Goal: Task Accomplishment & Management: Use online tool/utility

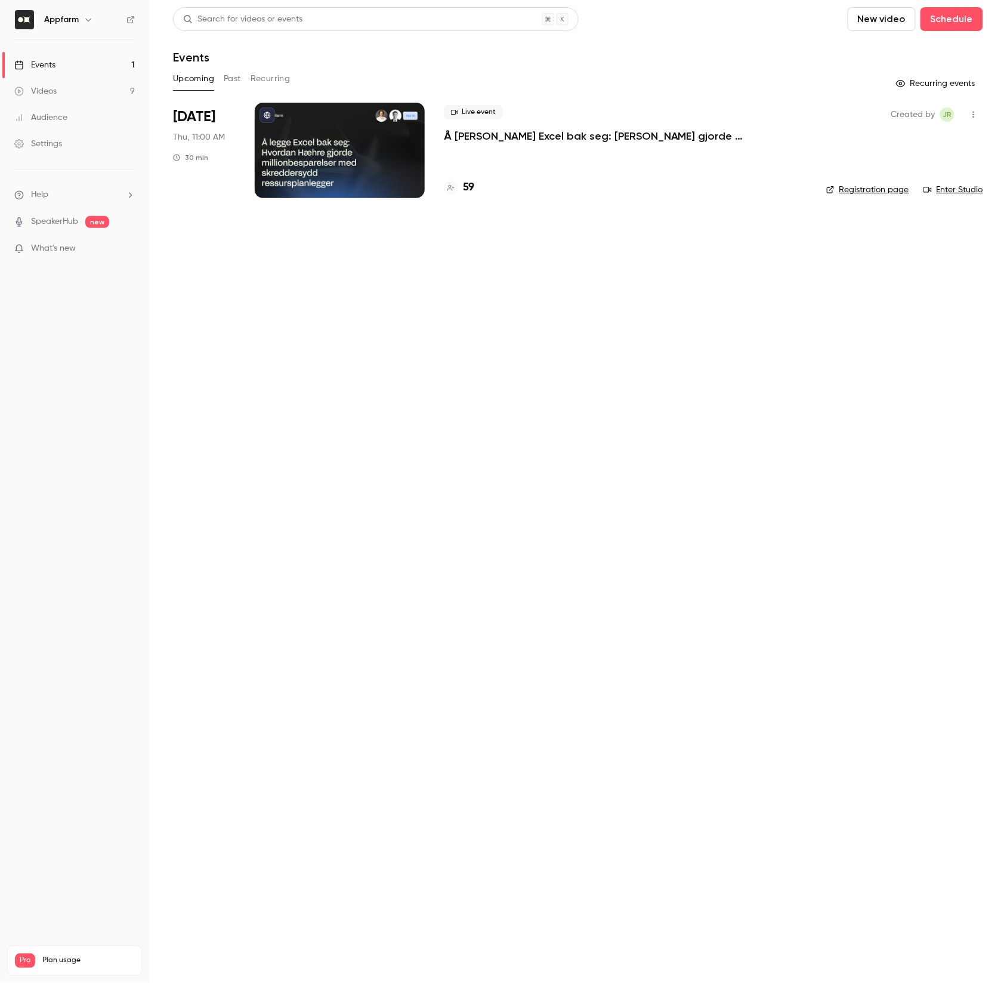
click at [63, 83] on link "Videos 9" at bounding box center [74, 91] width 149 height 26
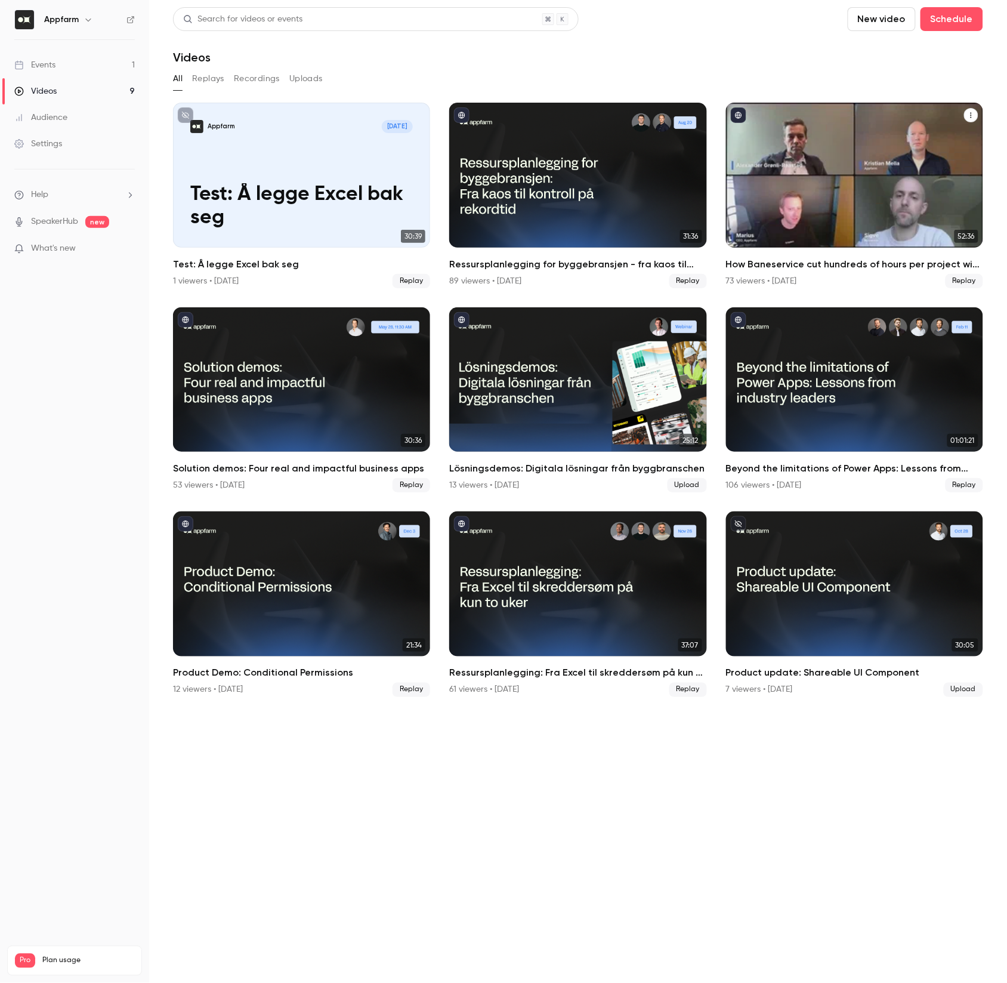
click at [912, 200] on div "How Baneservice cut hundreds of hours per project with AI no-code solution" at bounding box center [854, 175] width 257 height 145
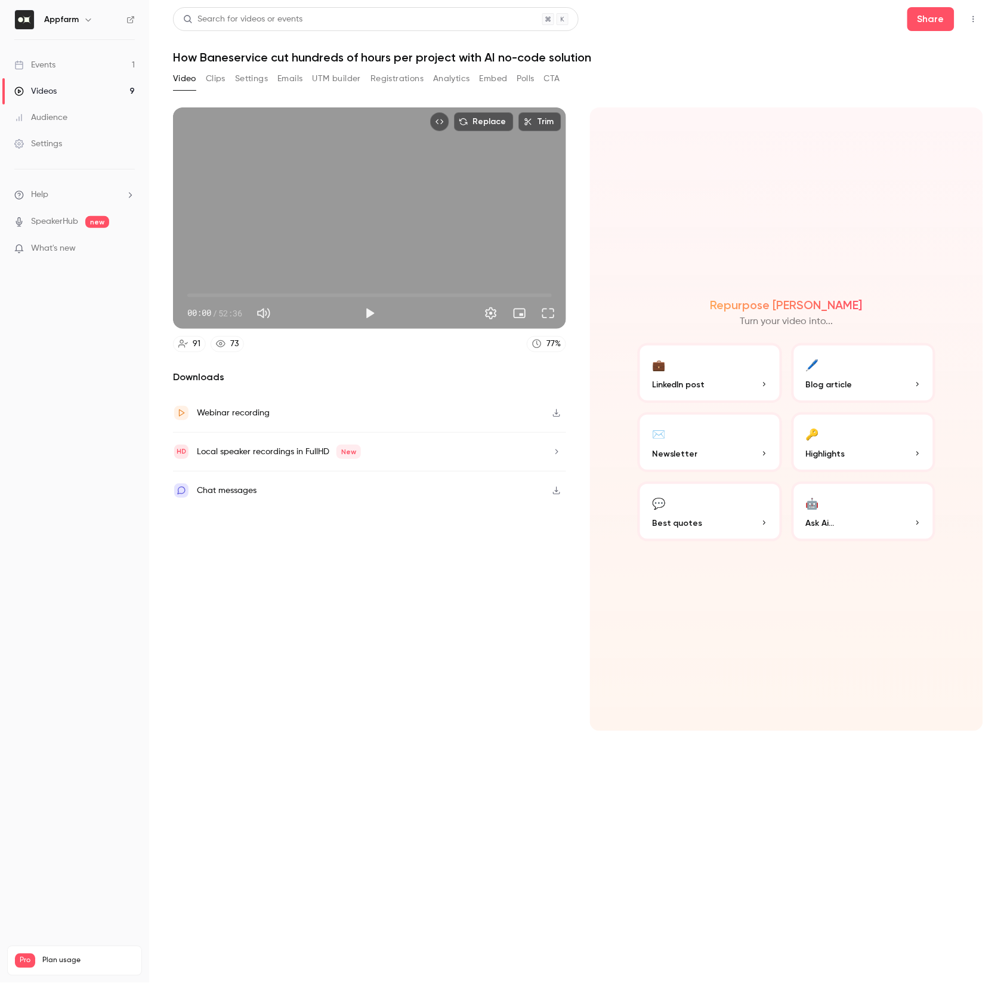
click at [207, 82] on button "Clips" at bounding box center [216, 78] width 20 height 19
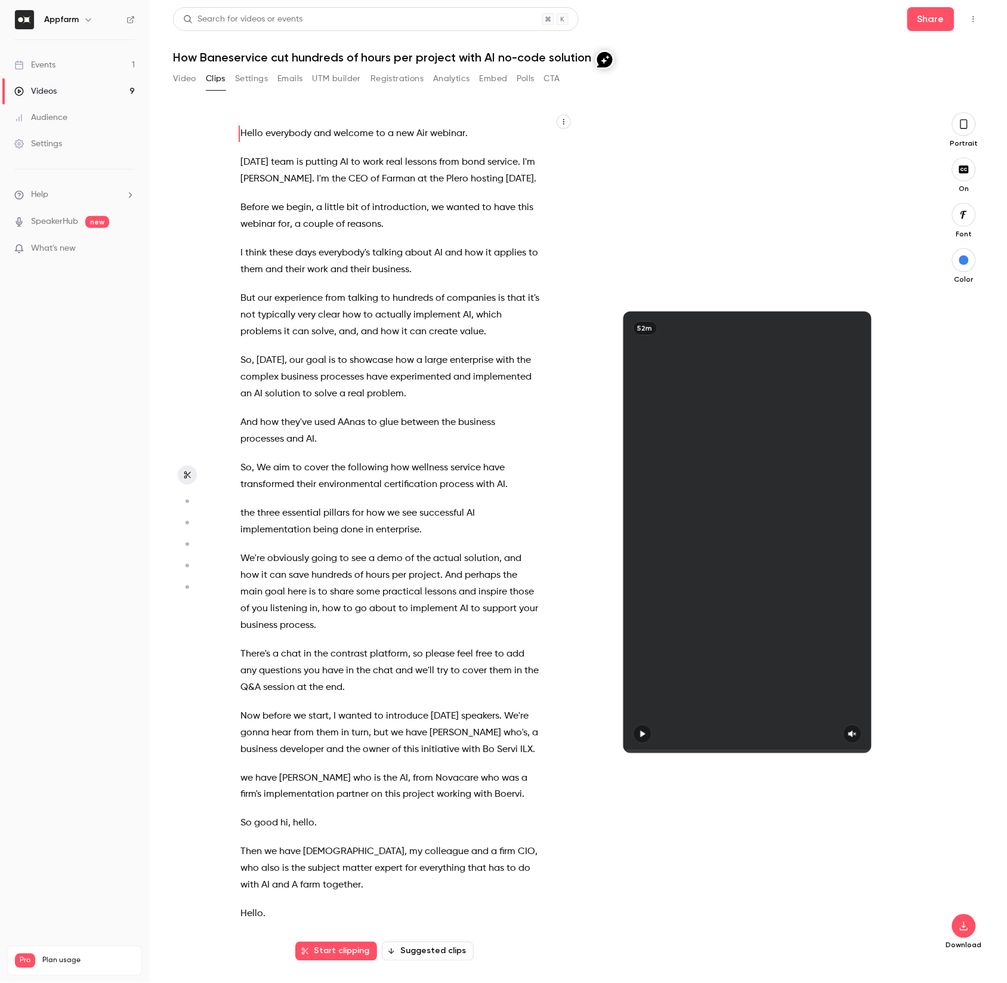
click at [408, 947] on button "Suggested clips" at bounding box center [428, 951] width 92 height 19
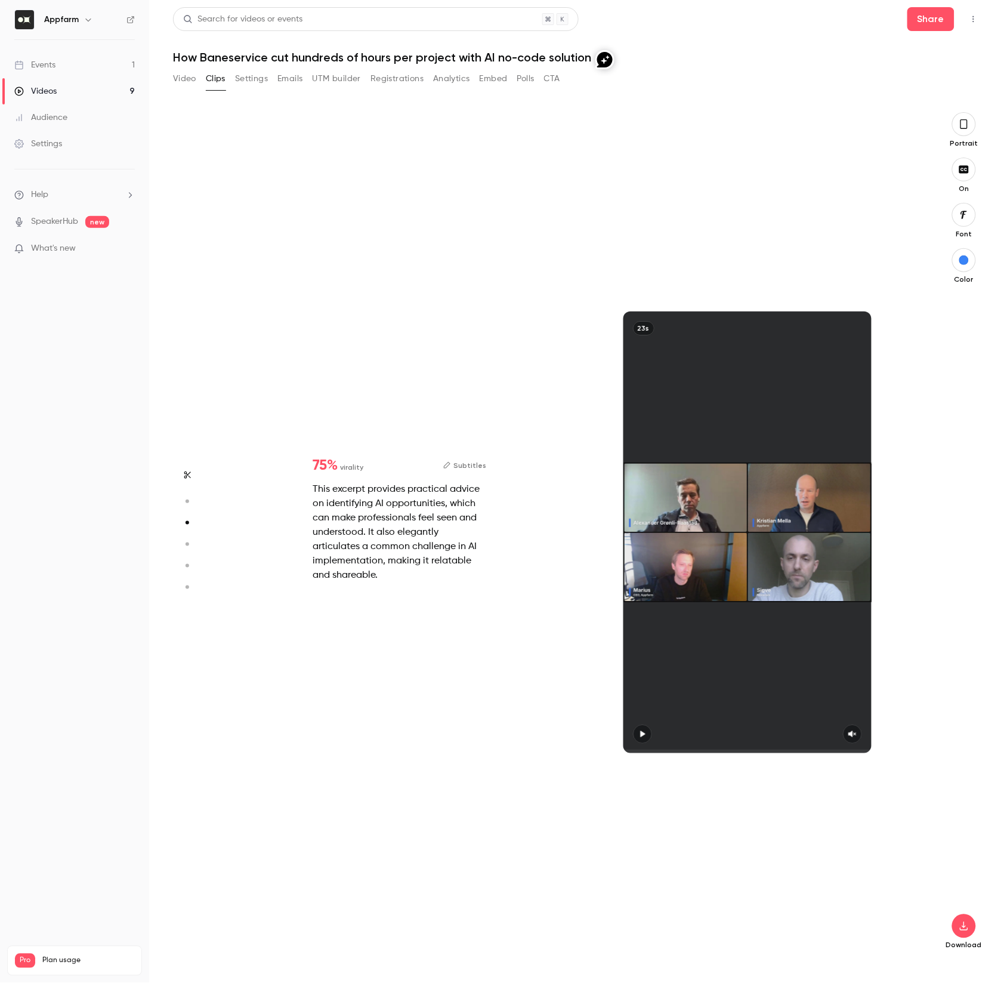
type input "*"
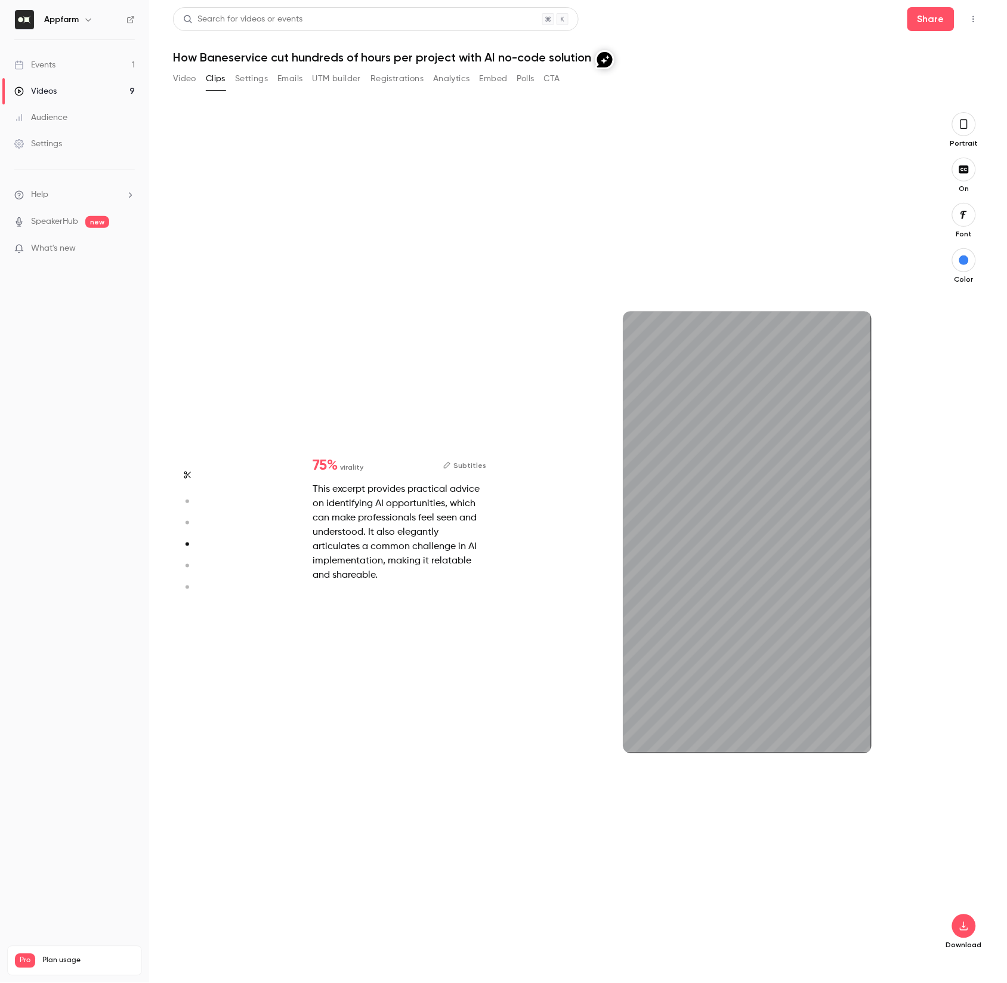
type input "*"
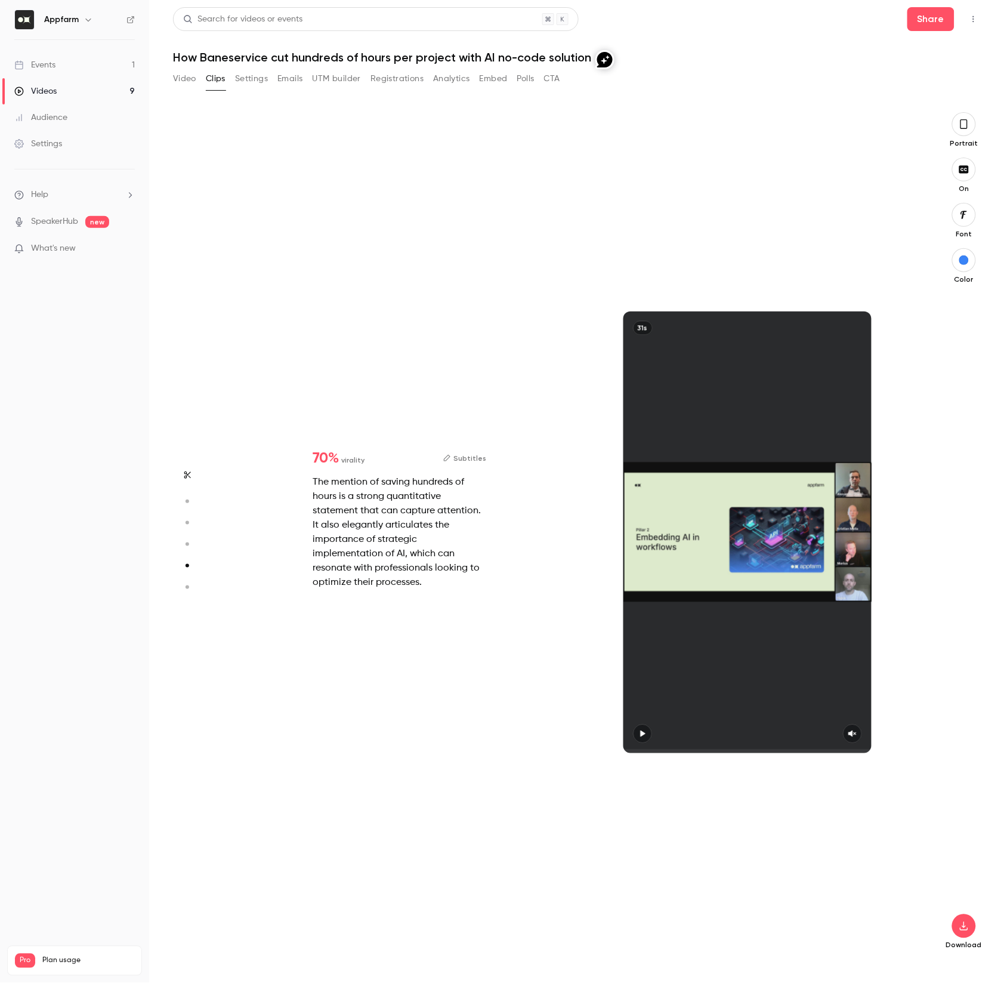
scroll to position [3398, 0]
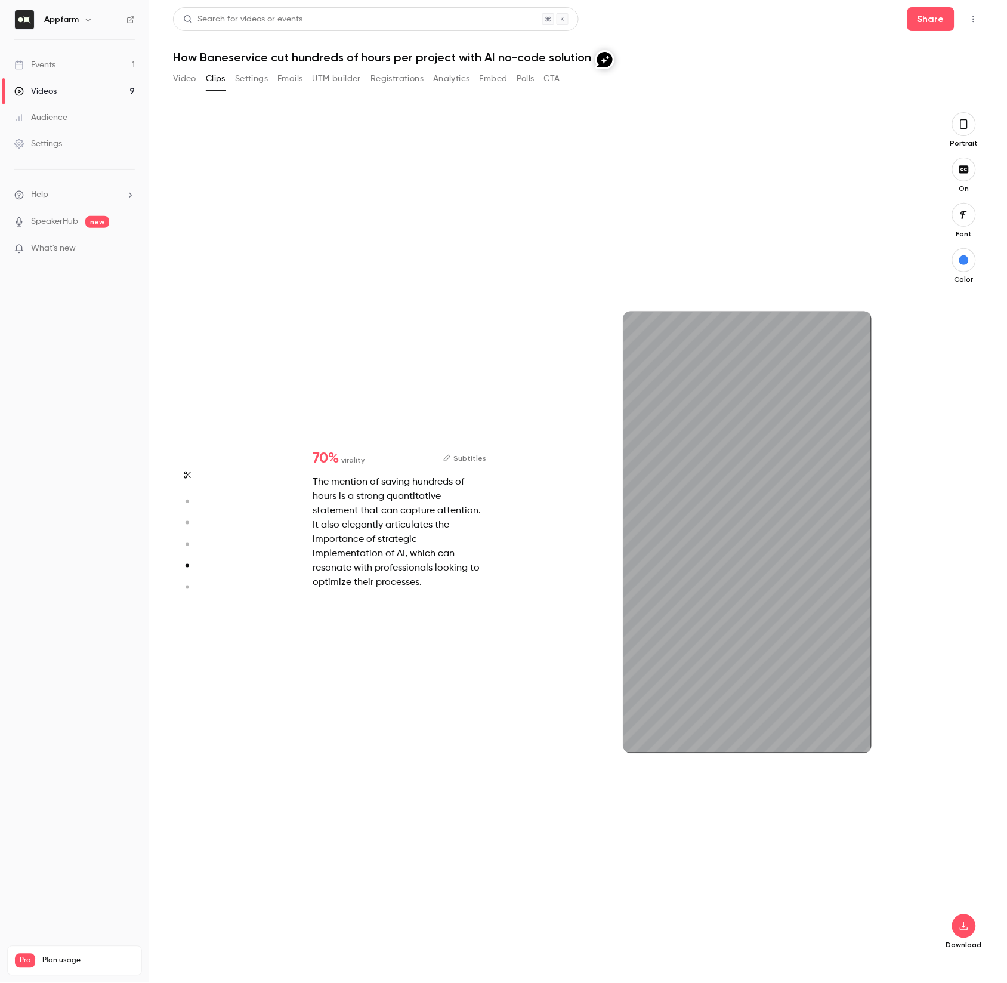
click at [457, 457] on button "Subtitles" at bounding box center [464, 458] width 43 height 14
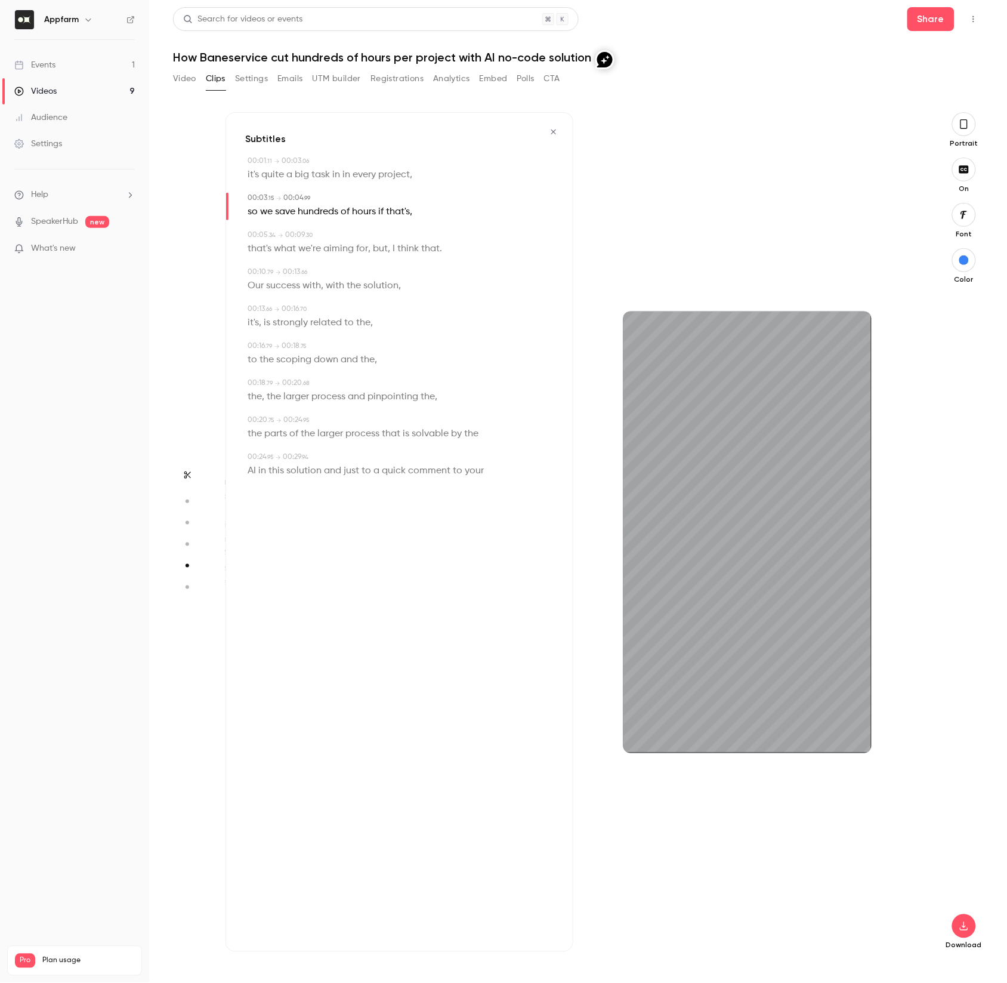
click at [311, 471] on span "solution" at bounding box center [303, 471] width 35 height 17
type input "**"
click at [375, 473] on span "a" at bounding box center [377, 471] width 6 height 17
click at [381, 498] on button "Edit" at bounding box center [370, 491] width 41 height 19
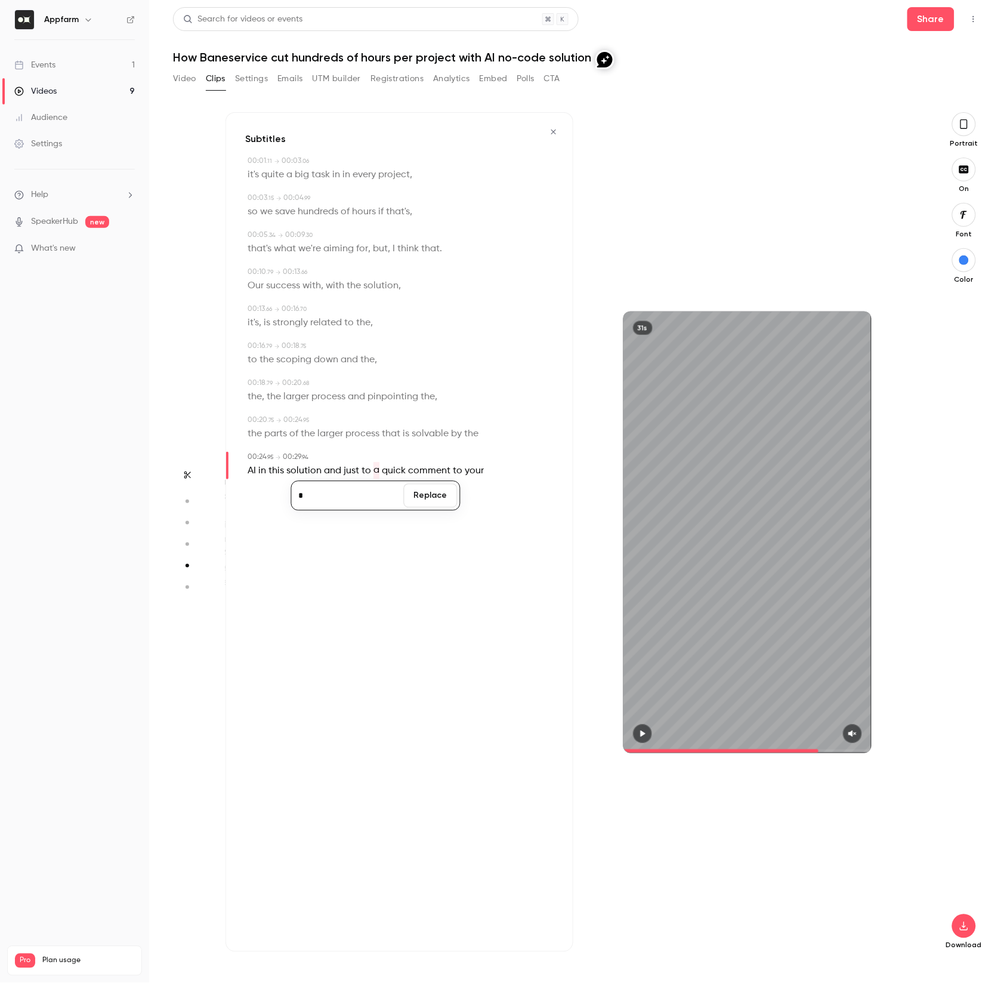
click at [470, 466] on span "your" at bounding box center [474, 471] width 19 height 17
drag, startPoint x: 477, startPoint y: 470, endPoint x: 323, endPoint y: 471, distance: 154.0
click at [323, 471] on p "AI in this solution and just to a quick comment to your" at bounding box center [366, 471] width 236 height 17
click at [455, 494] on icon "button" at bounding box center [456, 492] width 8 height 8
type input "*"
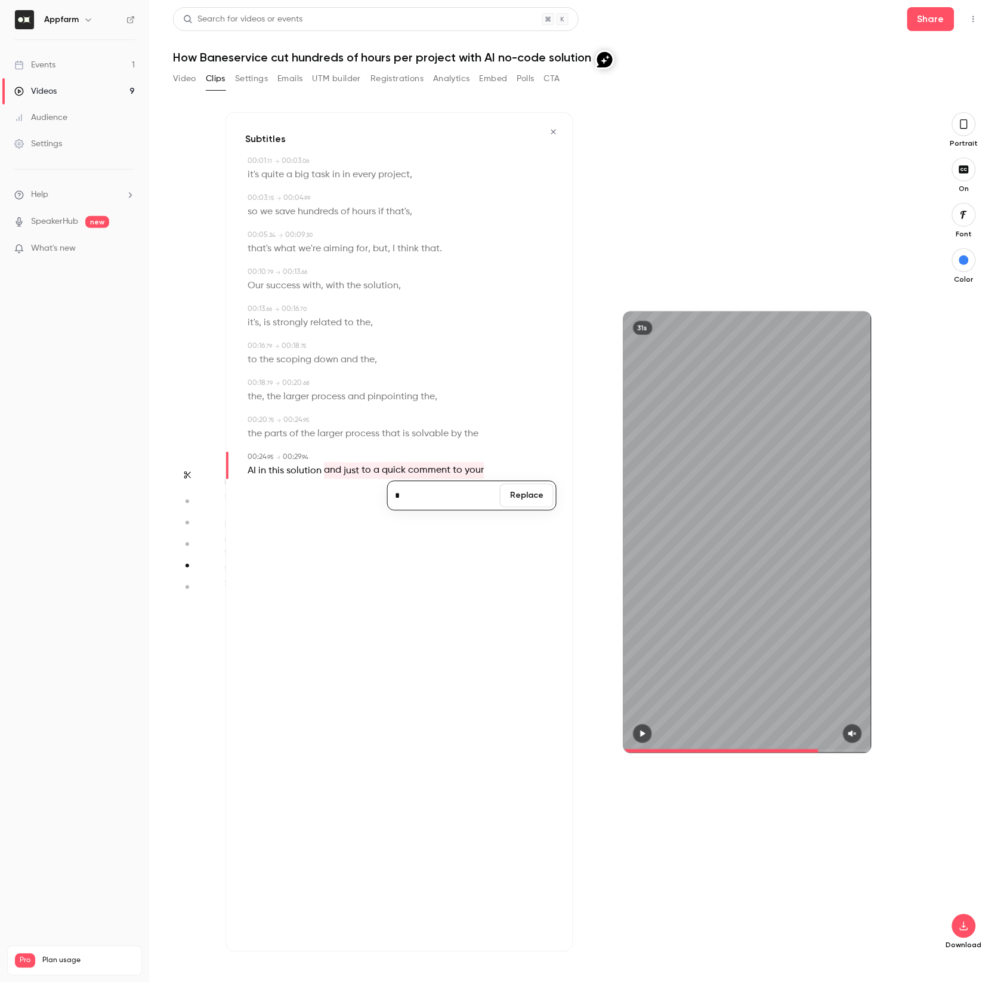
click at [510, 498] on button "Replace" at bounding box center [527, 496] width 54 height 24
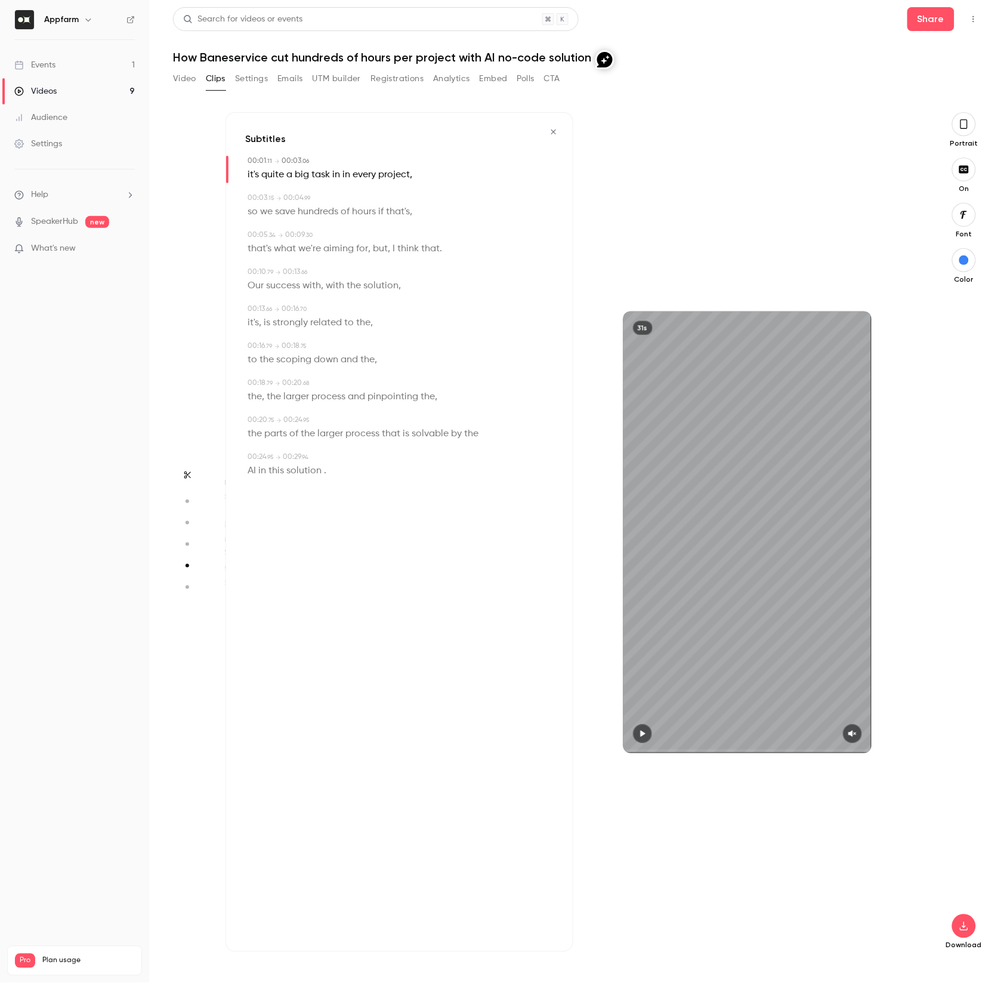
click at [324, 472] on span "." at bounding box center [325, 471] width 2 height 17
type input "**"
click at [368, 485] on div "Subtitles 00:01 . 11 → 00:03 . 06 it's quite a big task in in every project , 0…" at bounding box center [400, 532] width 348 height 840
drag, startPoint x: 335, startPoint y: 469, endPoint x: 287, endPoint y: 471, distance: 48.4
click at [287, 471] on div "AI in this solution ." at bounding box center [401, 471] width 306 height 17
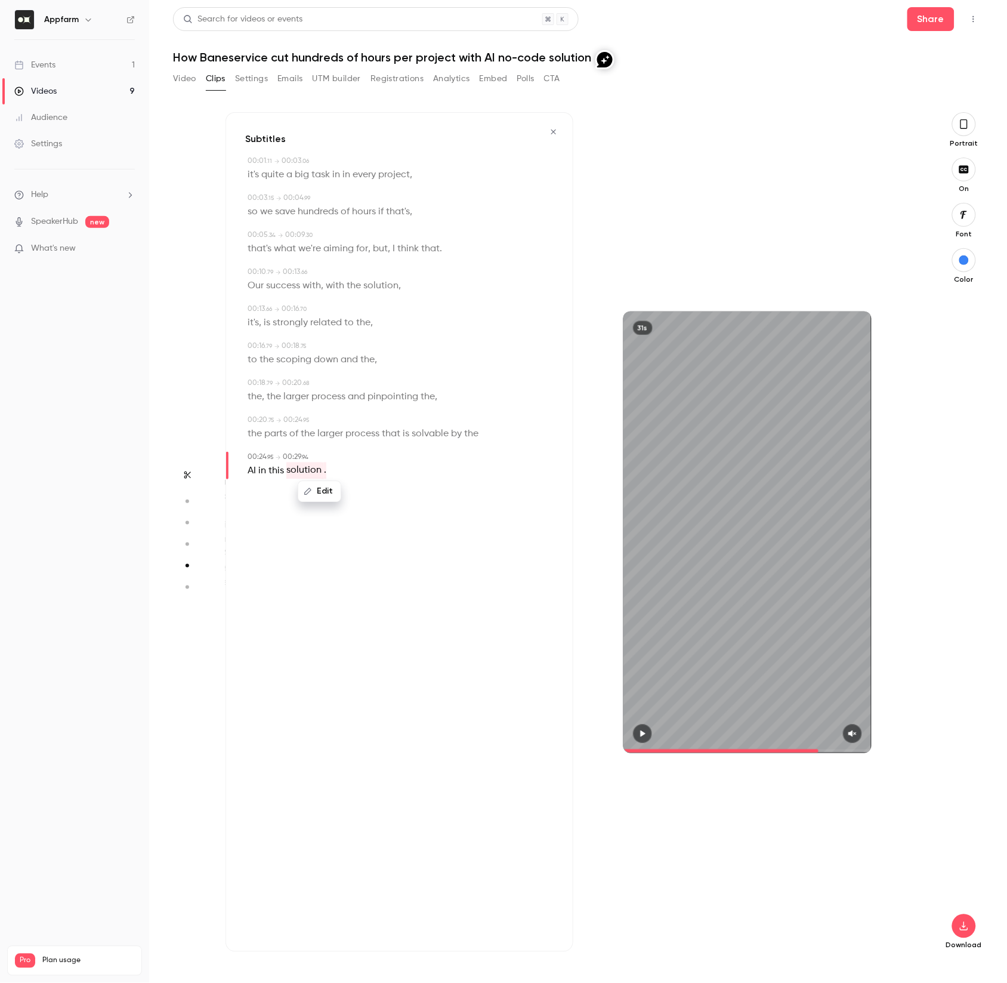
click at [327, 489] on button "Edit" at bounding box center [319, 491] width 41 height 19
click at [319, 494] on input "**********" at bounding box center [297, 496] width 107 height 24
type input "*********"
click at [379, 497] on button "Replace" at bounding box center [380, 496] width 54 height 24
type input "*"
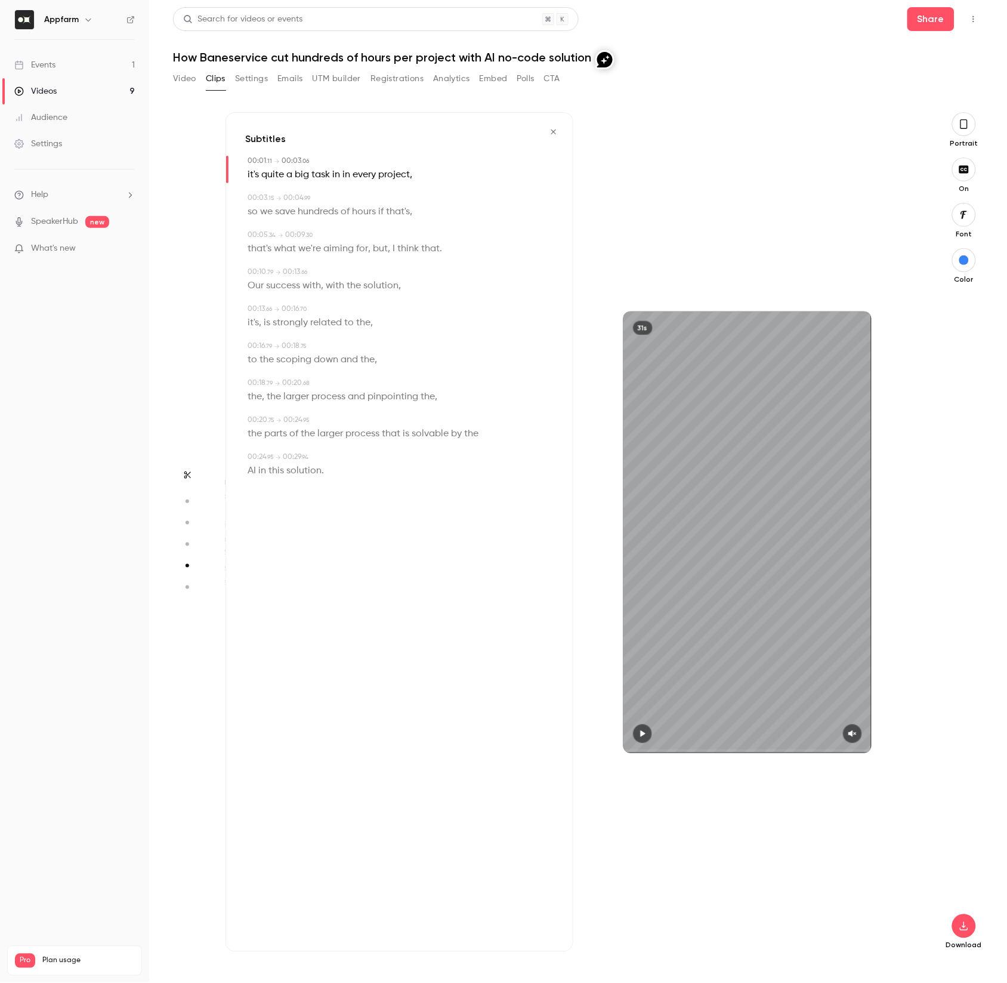
click at [967, 125] on icon "button" at bounding box center [965, 124] width 10 height 13
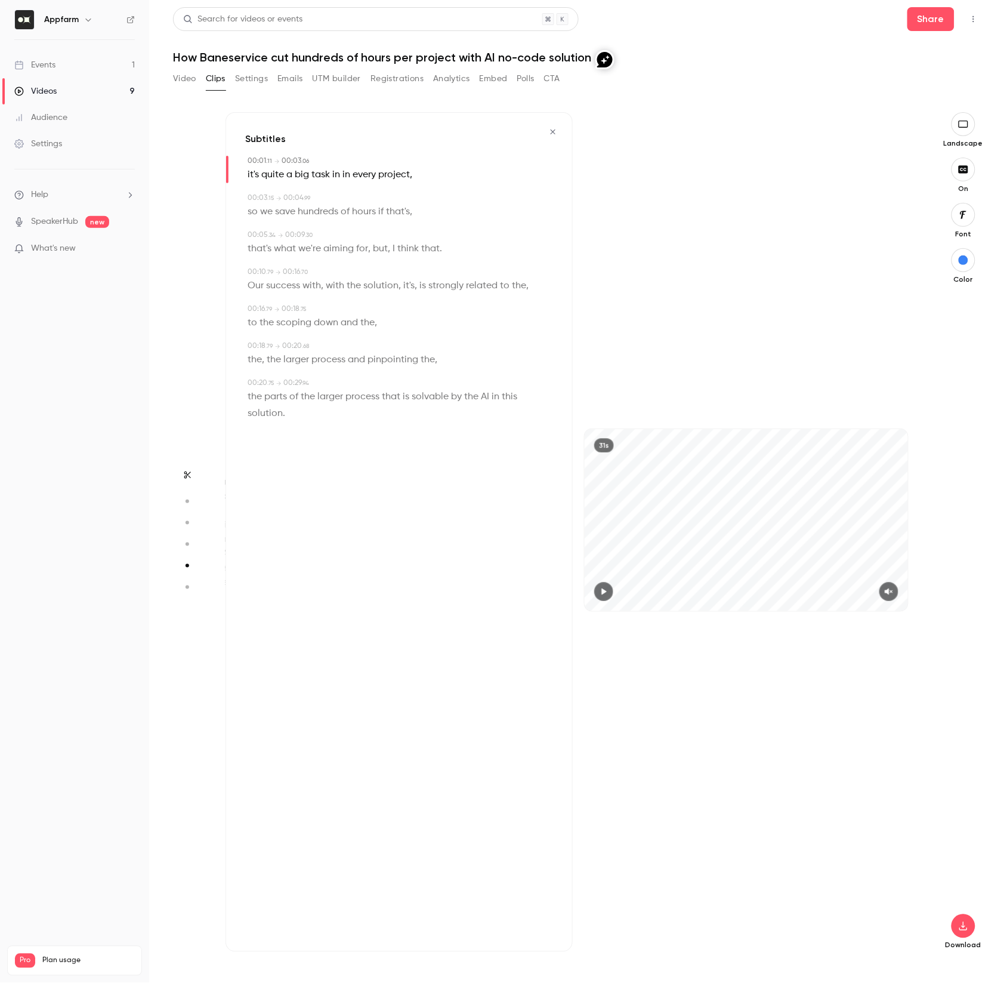
click at [609, 449] on div "31s" at bounding box center [604, 446] width 20 height 14
click at [609, 448] on div "31s" at bounding box center [604, 446] width 20 height 14
click at [890, 590] on icon "button" at bounding box center [889, 592] width 8 height 7
click at [972, 932] on button "button" at bounding box center [964, 926] width 24 height 24
click at [850, 914] on span "High quality requires longer processing" at bounding box center [874, 916] width 136 height 12
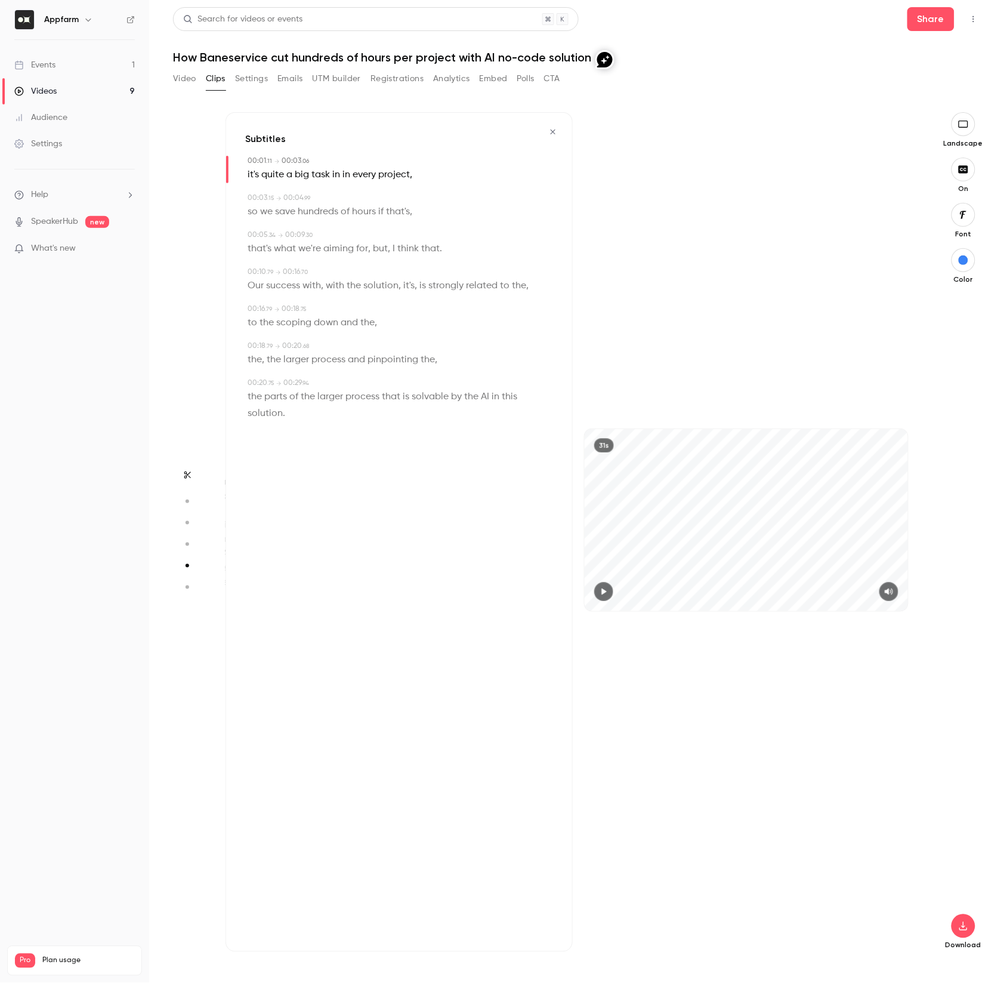
click at [186, 474] on icon "button" at bounding box center [187, 474] width 7 height 7
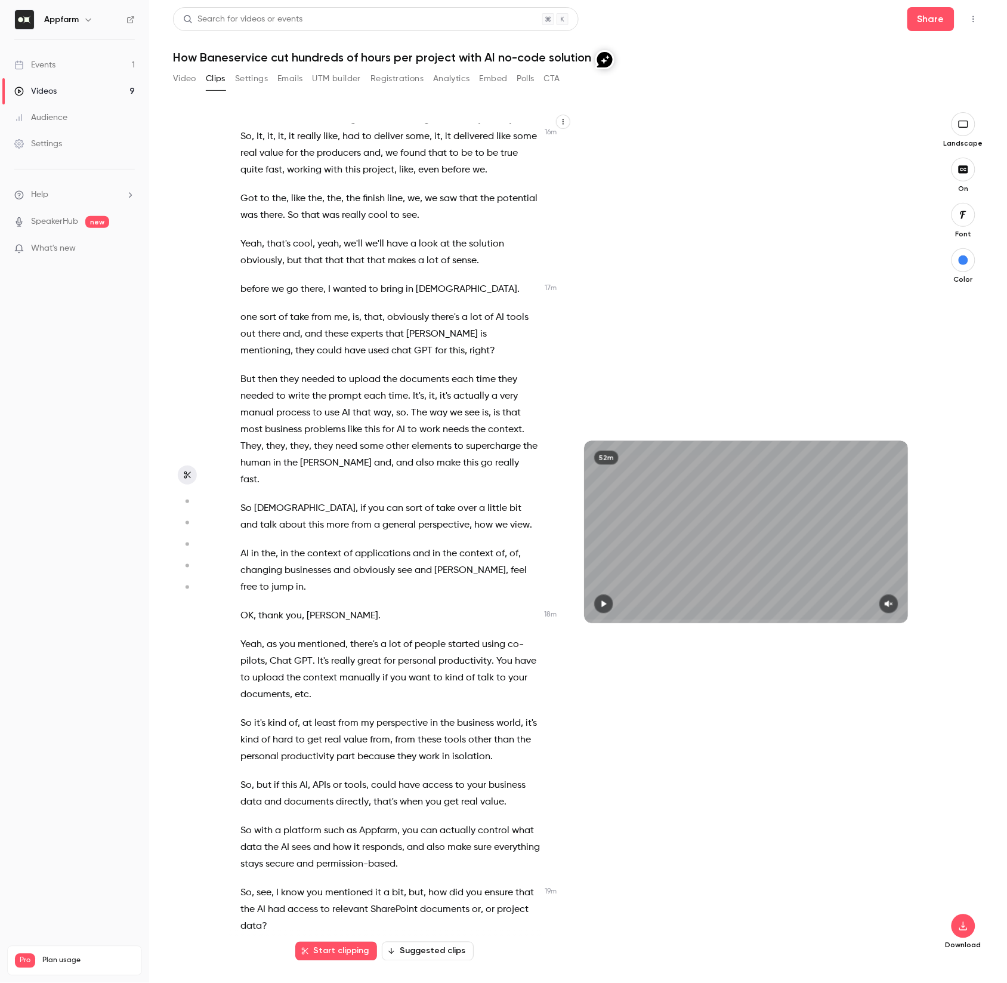
scroll to position [5435, 0]
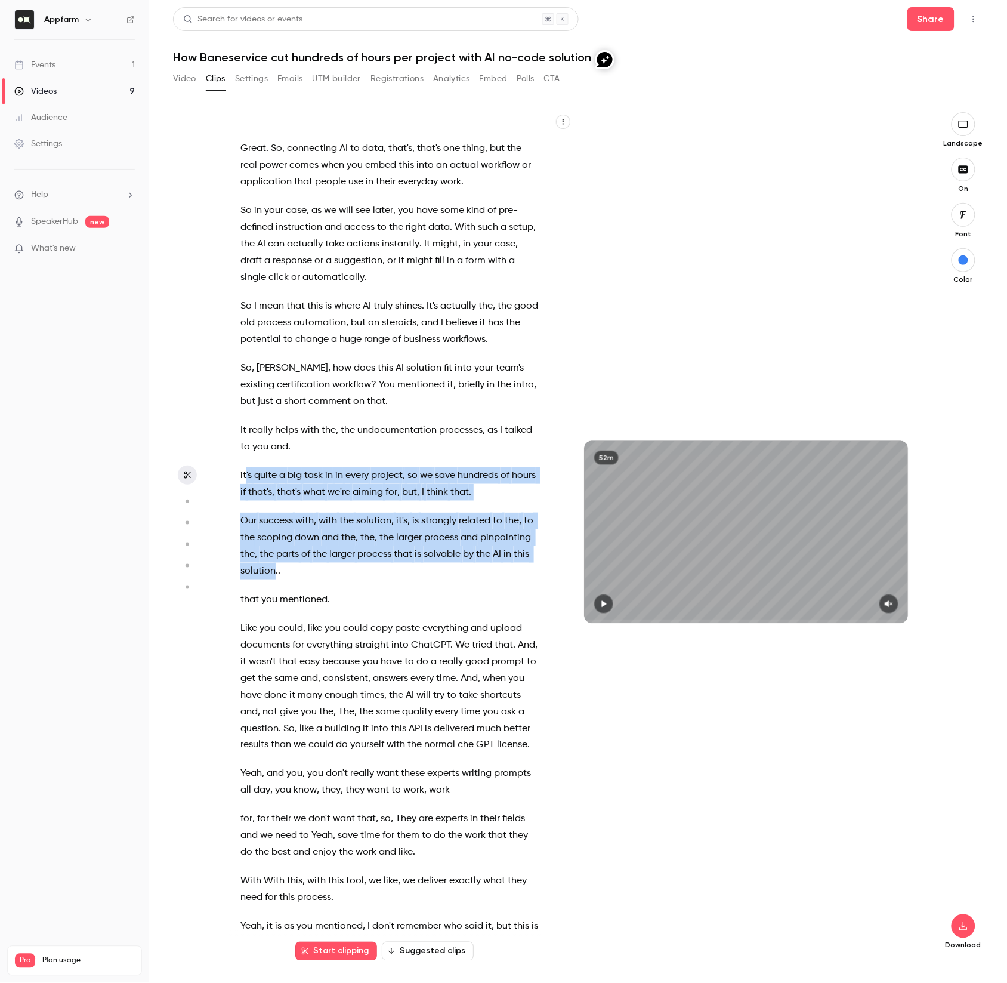
drag, startPoint x: 246, startPoint y: 457, endPoint x: 274, endPoint y: 560, distance: 106.3
click at [274, 560] on div "Hello everybody and welcome to a new Air webinar . [DATE] team is putting AI to…" at bounding box center [396, 538] width 341 height 828
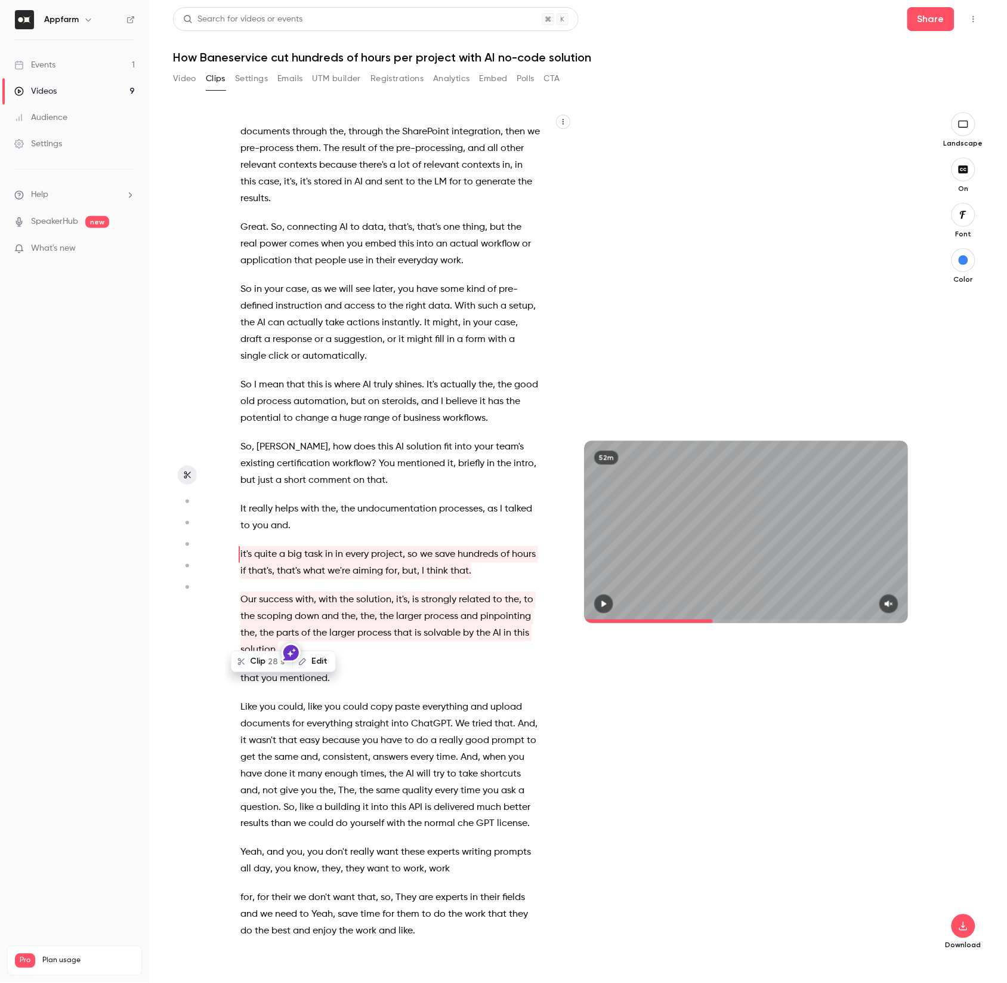
click at [607, 606] on icon "button" at bounding box center [604, 604] width 10 height 8
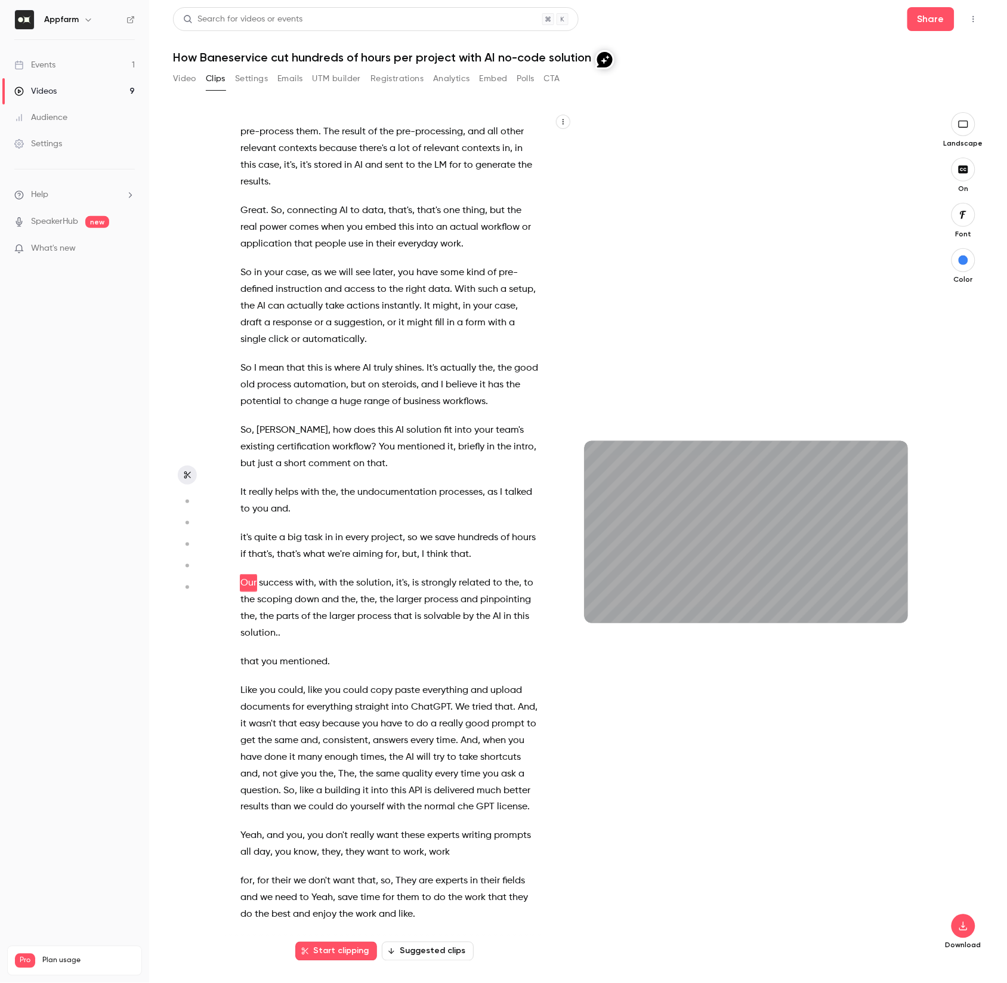
scroll to position [5402, 0]
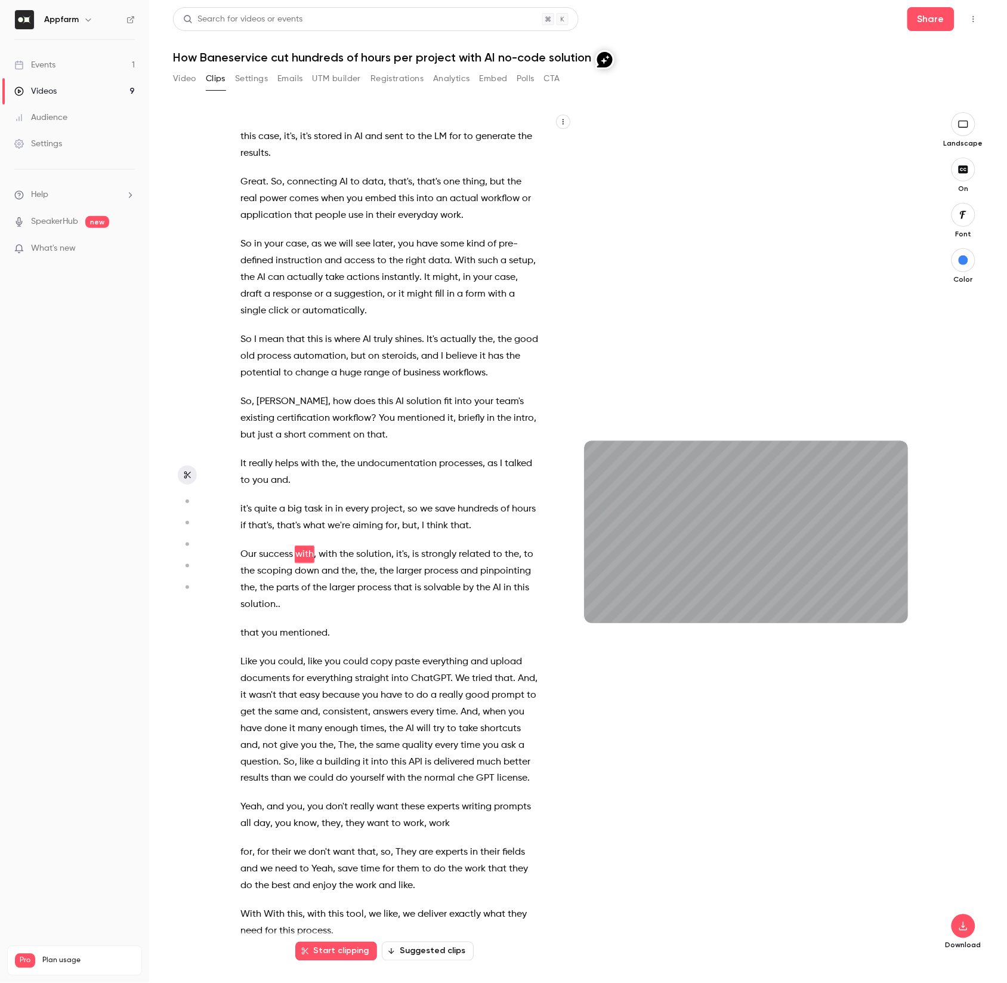
click at [450, 521] on span at bounding box center [449, 526] width 2 height 10
click at [470, 517] on span "." at bounding box center [470, 525] width 2 height 17
click at [967, 218] on icon "button" at bounding box center [963, 215] width 13 height 10
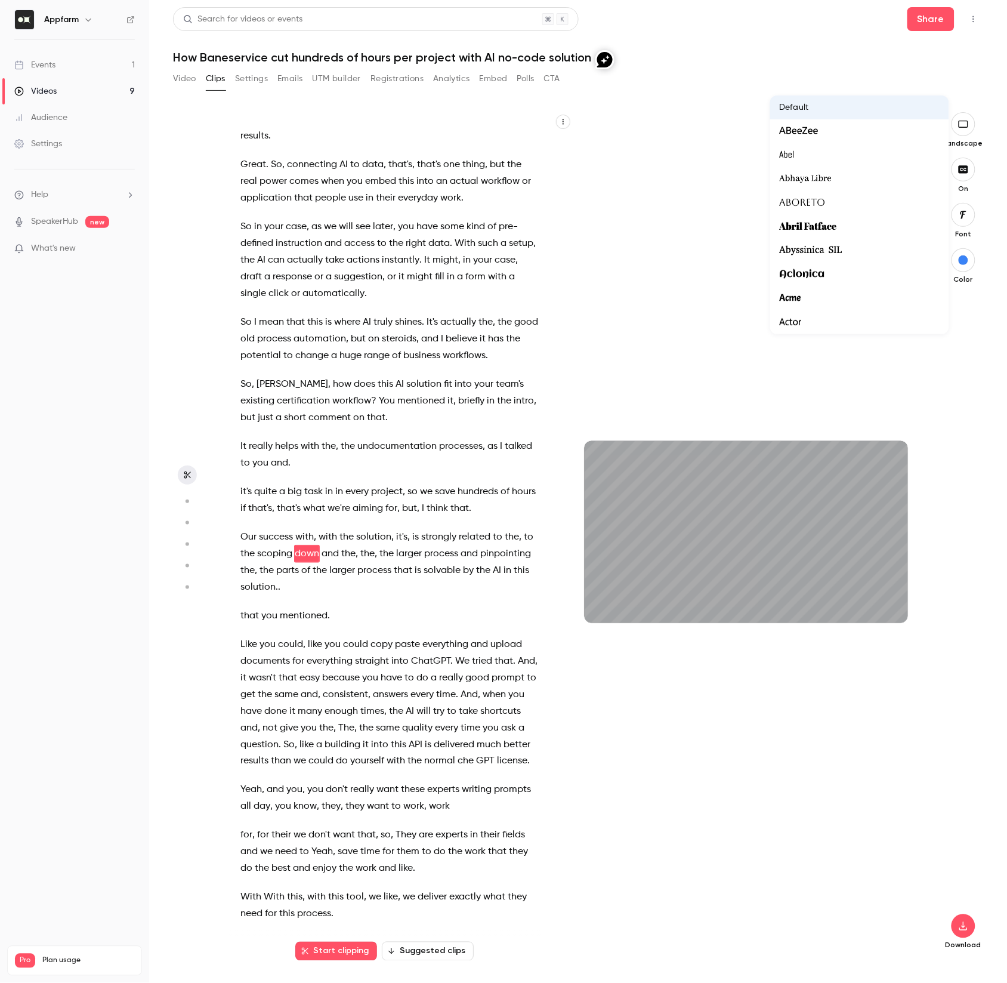
click at [810, 158] on div at bounding box center [860, 155] width 160 height 16
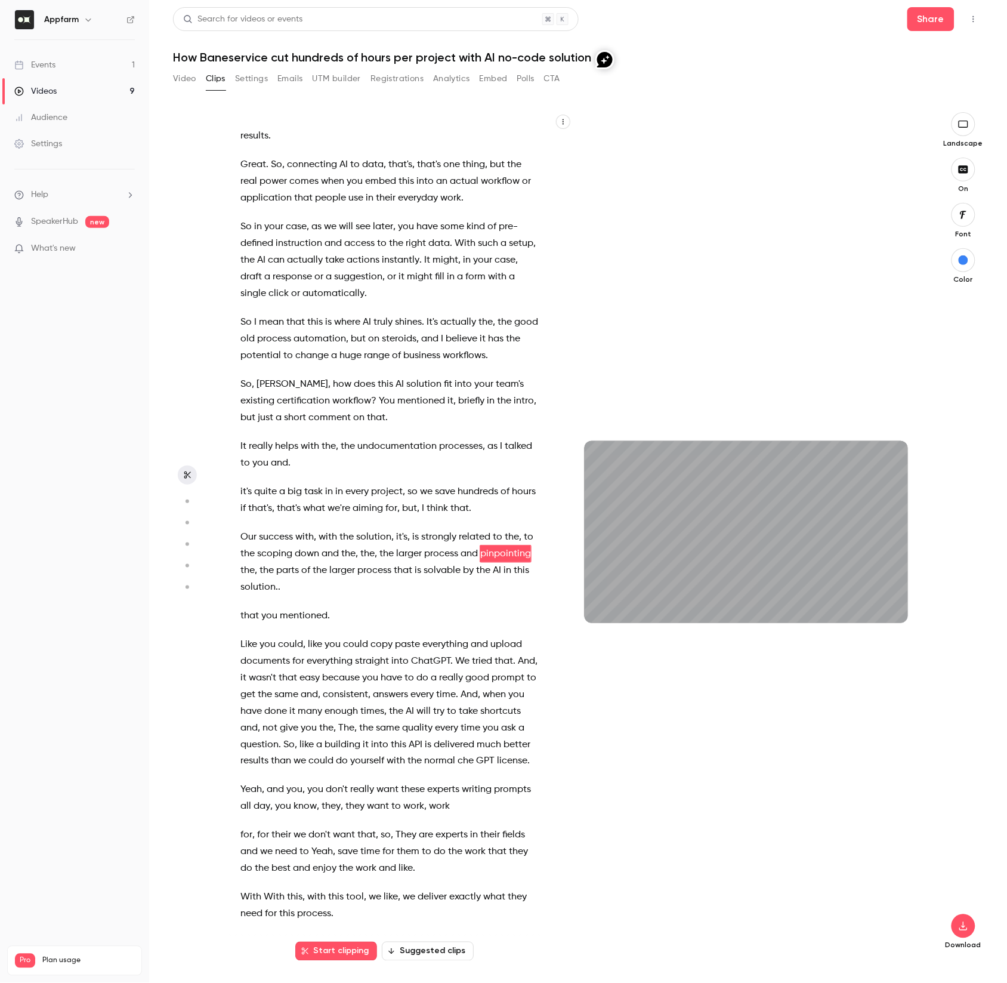
scroll to position [5435, 0]
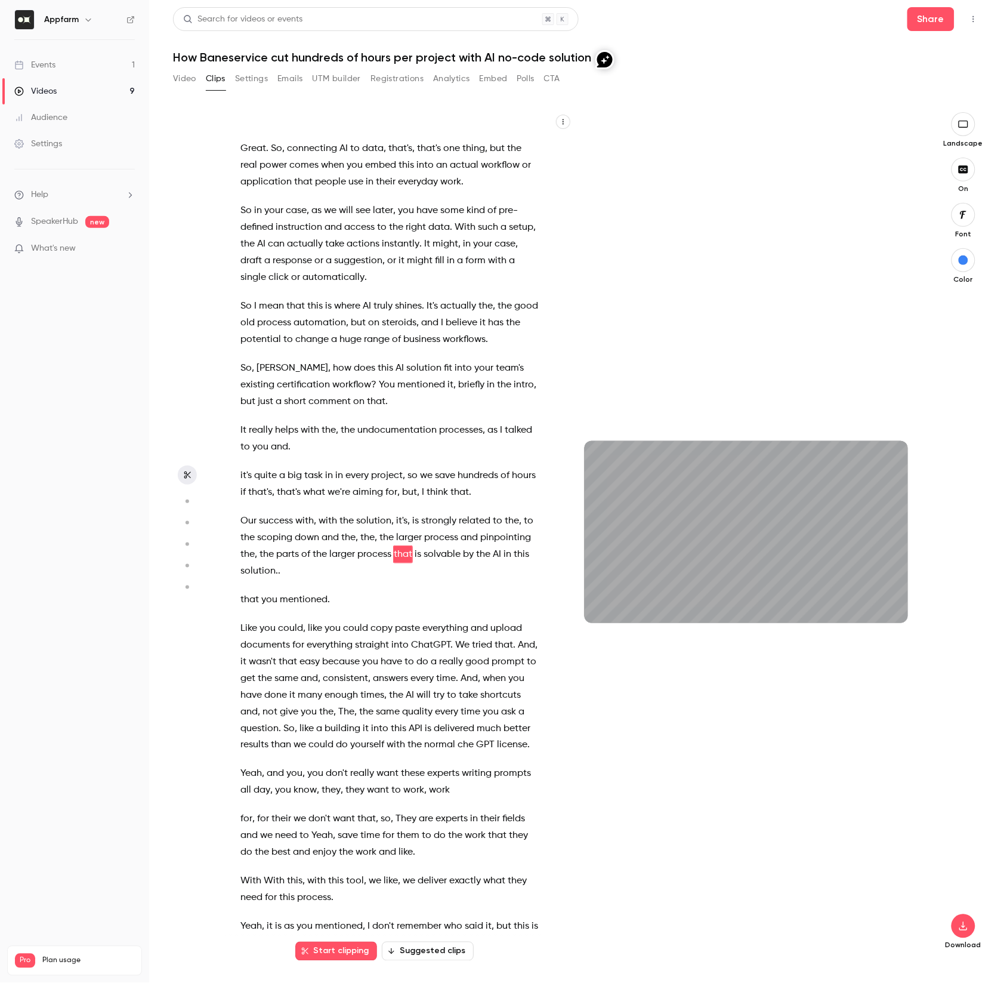
type input "******"
click at [973, 220] on button "button" at bounding box center [964, 215] width 24 height 24
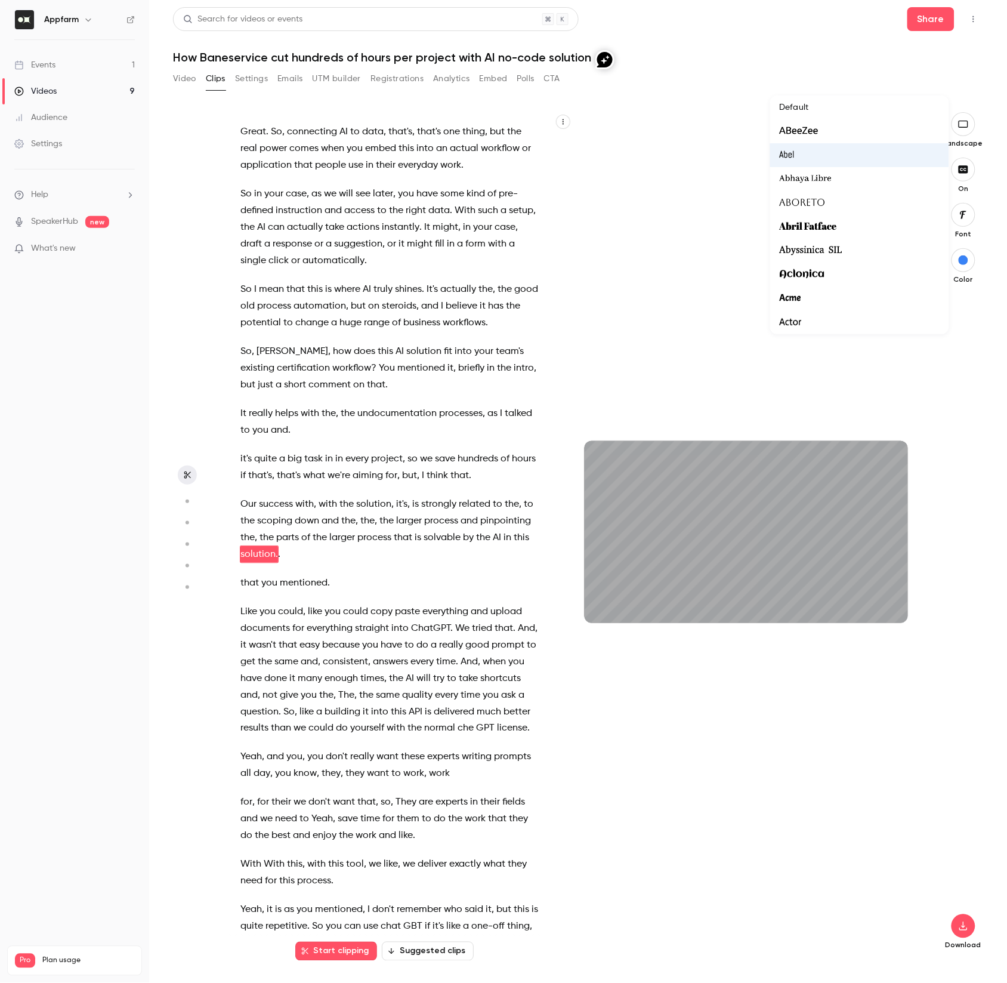
click at [843, 110] on div "Default" at bounding box center [860, 107] width 160 height 12
click at [710, 190] on div at bounding box center [503, 491] width 1007 height 983
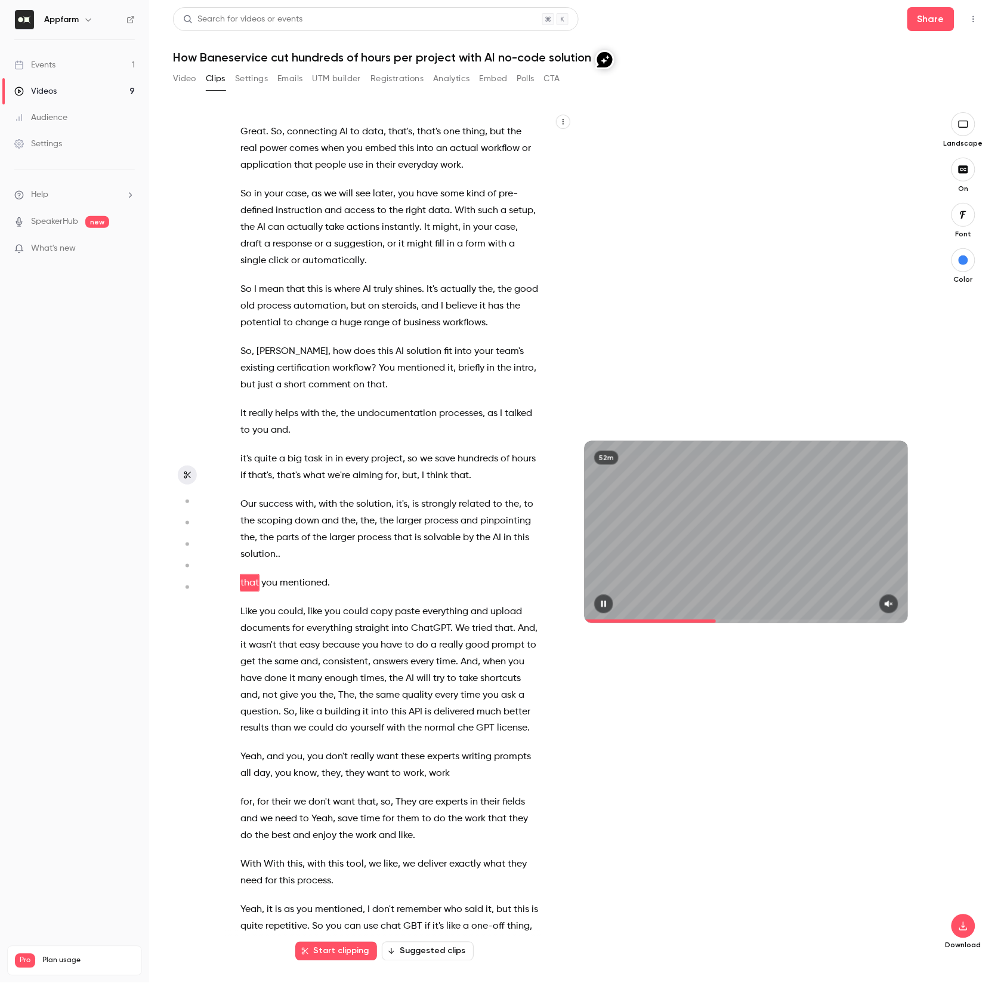
scroll to position [5481, 0]
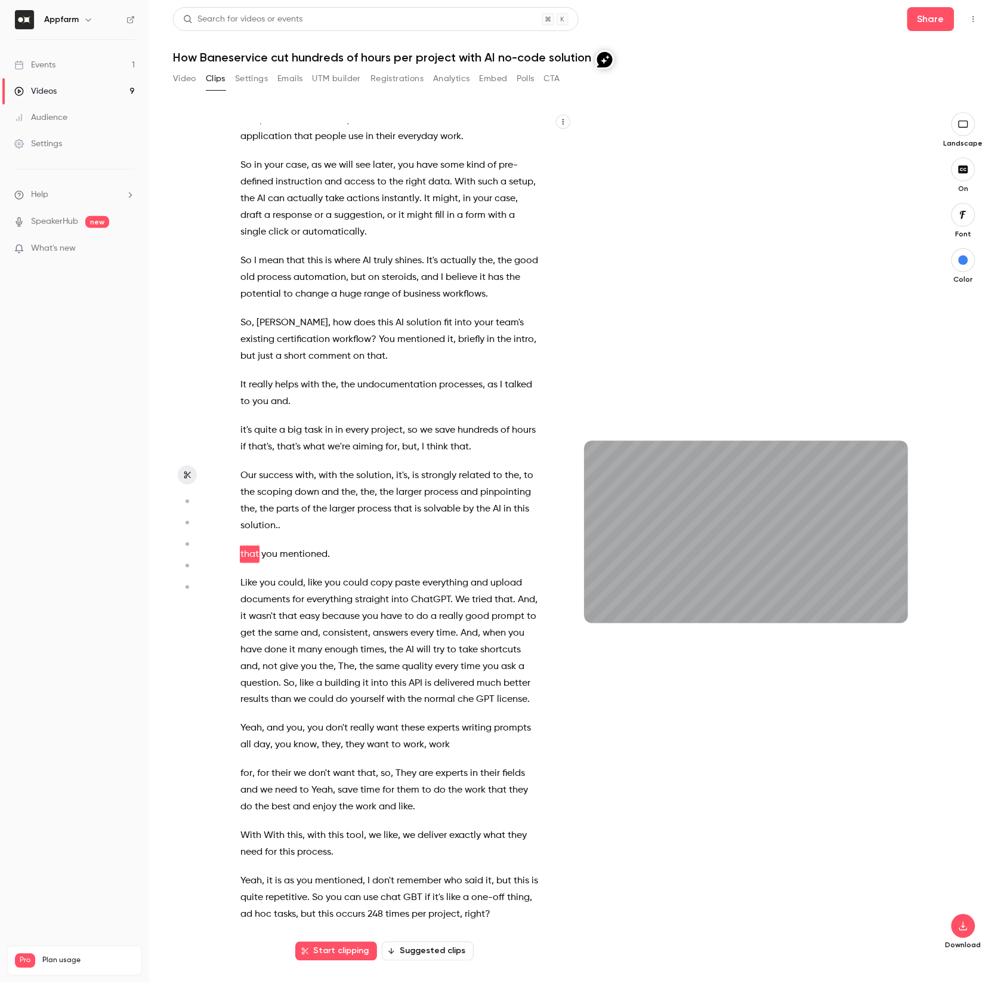
click at [275, 517] on span "solution." at bounding box center [260, 525] width 38 height 17
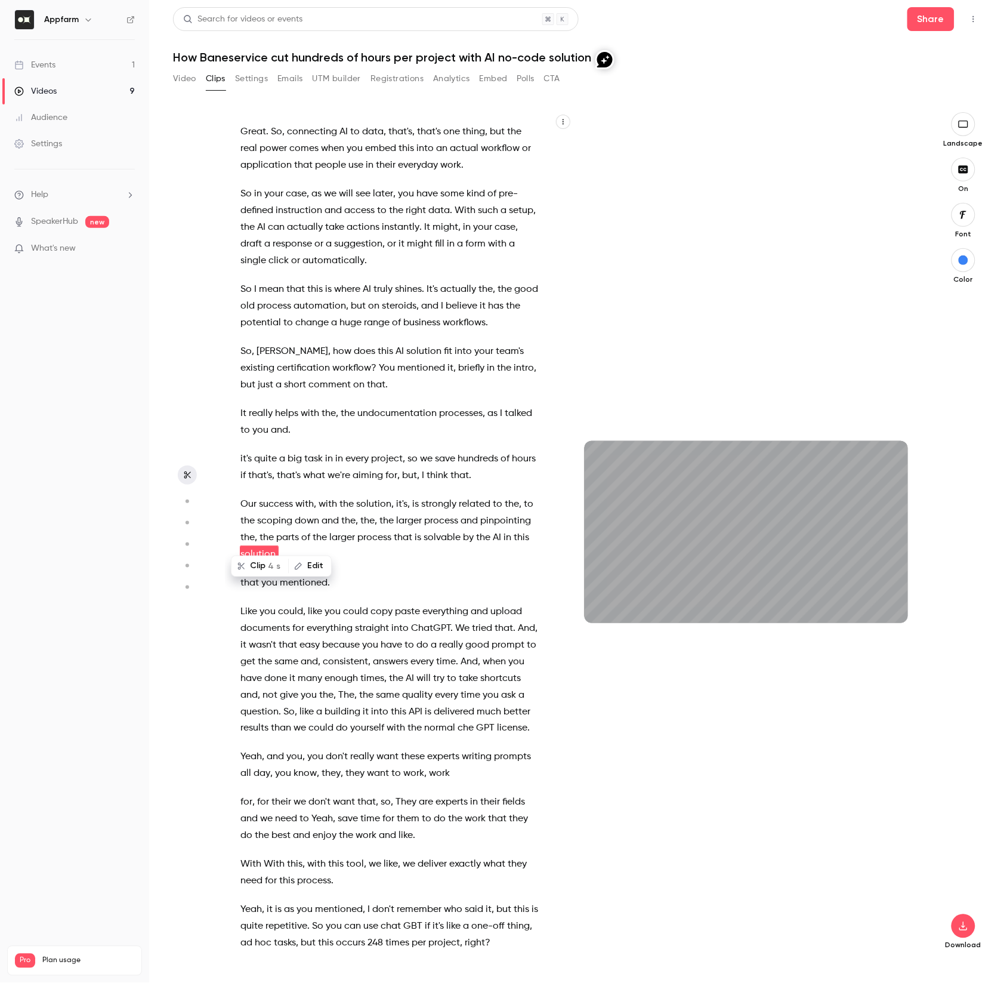
click at [278, 546] on span "." at bounding box center [279, 554] width 2 height 17
click at [314, 563] on button "Edit" at bounding box center [309, 566] width 41 height 19
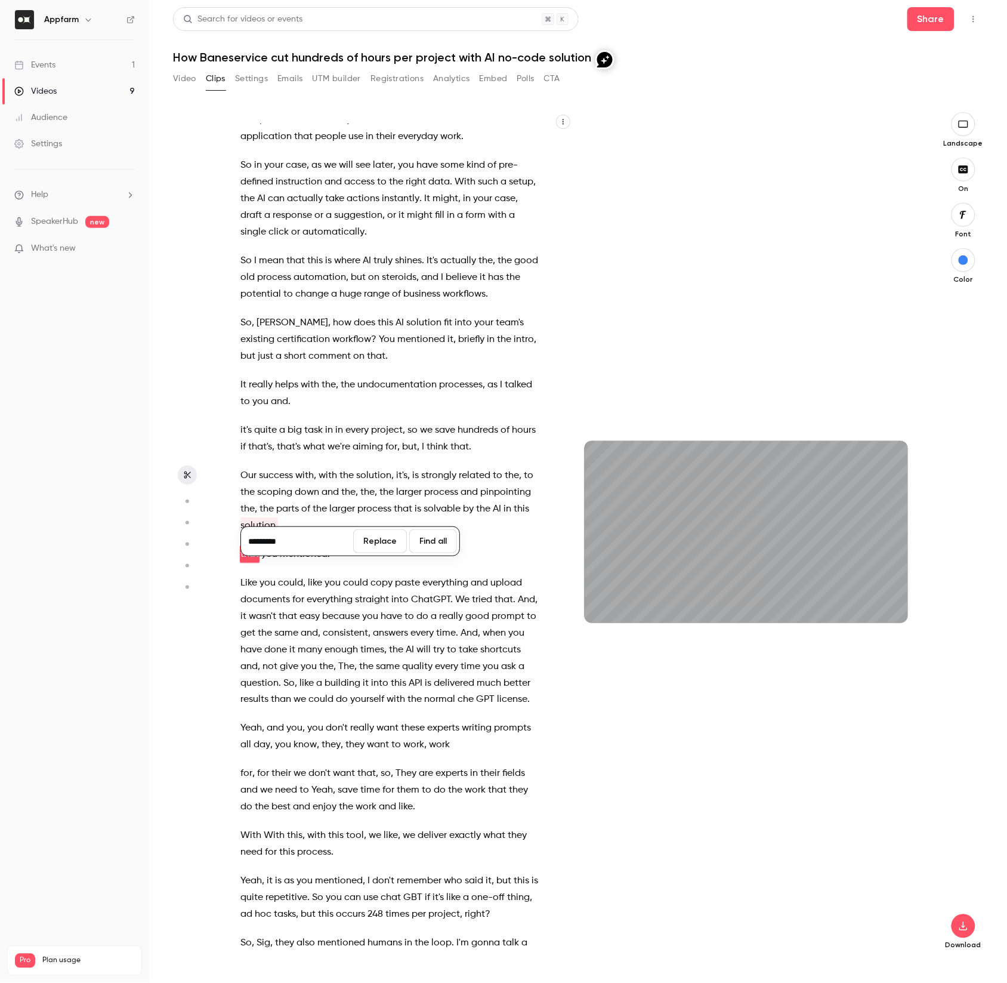
click at [278, 517] on span "." at bounding box center [279, 525] width 2 height 17
click at [286, 537] on input "*********" at bounding box center [297, 541] width 107 height 24
type input "******"
type input "********"
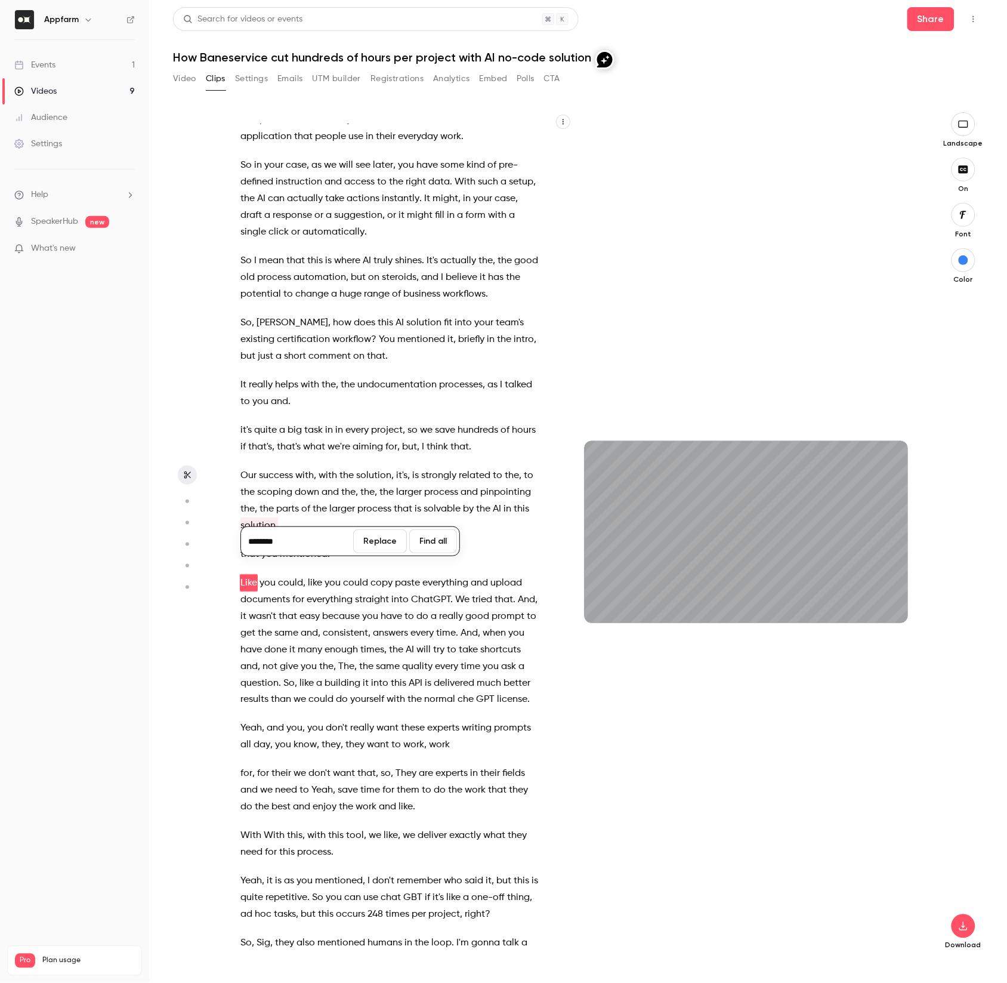
scroll to position [5509, 0]
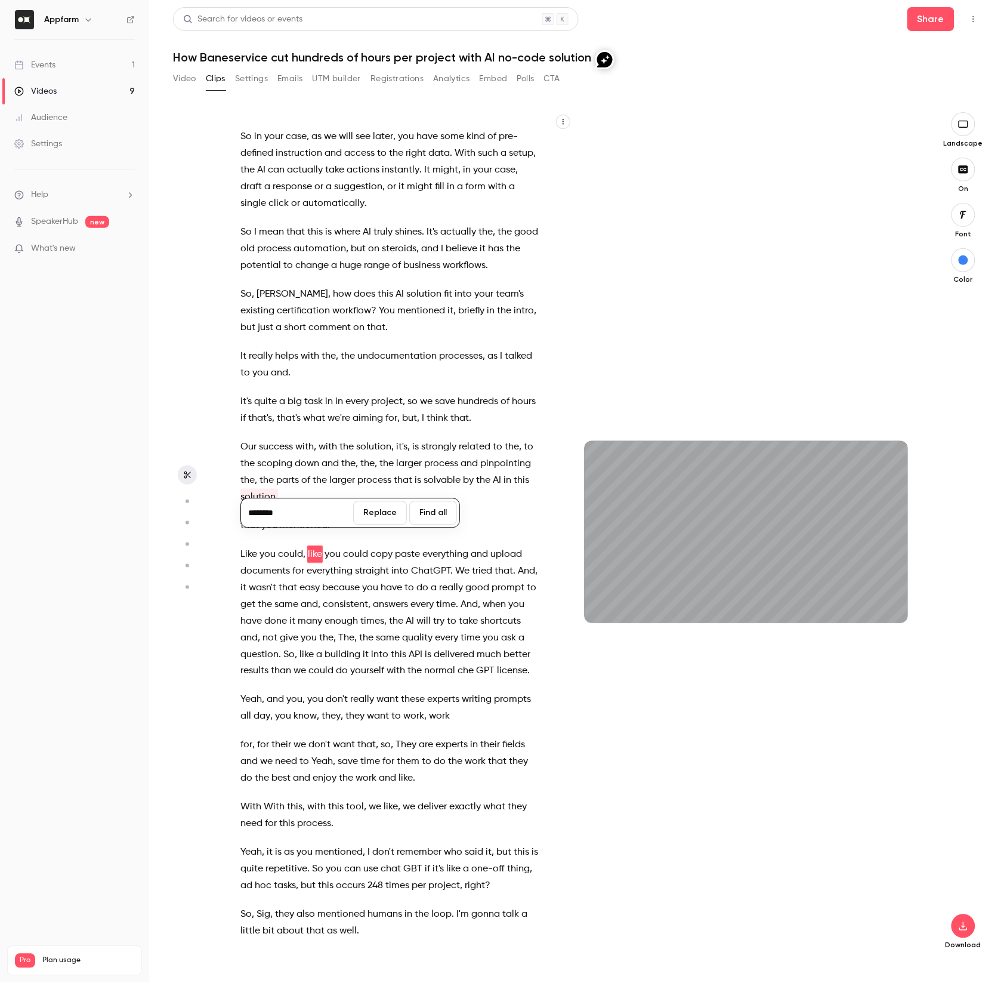
type input "******"
type input "********"
click at [383, 510] on button "Replace" at bounding box center [380, 513] width 54 height 24
click at [356, 496] on div "Hello everybody and welcome to a new Air webinar . [DATE] team is putting AI to…" at bounding box center [396, 538] width 341 height 828
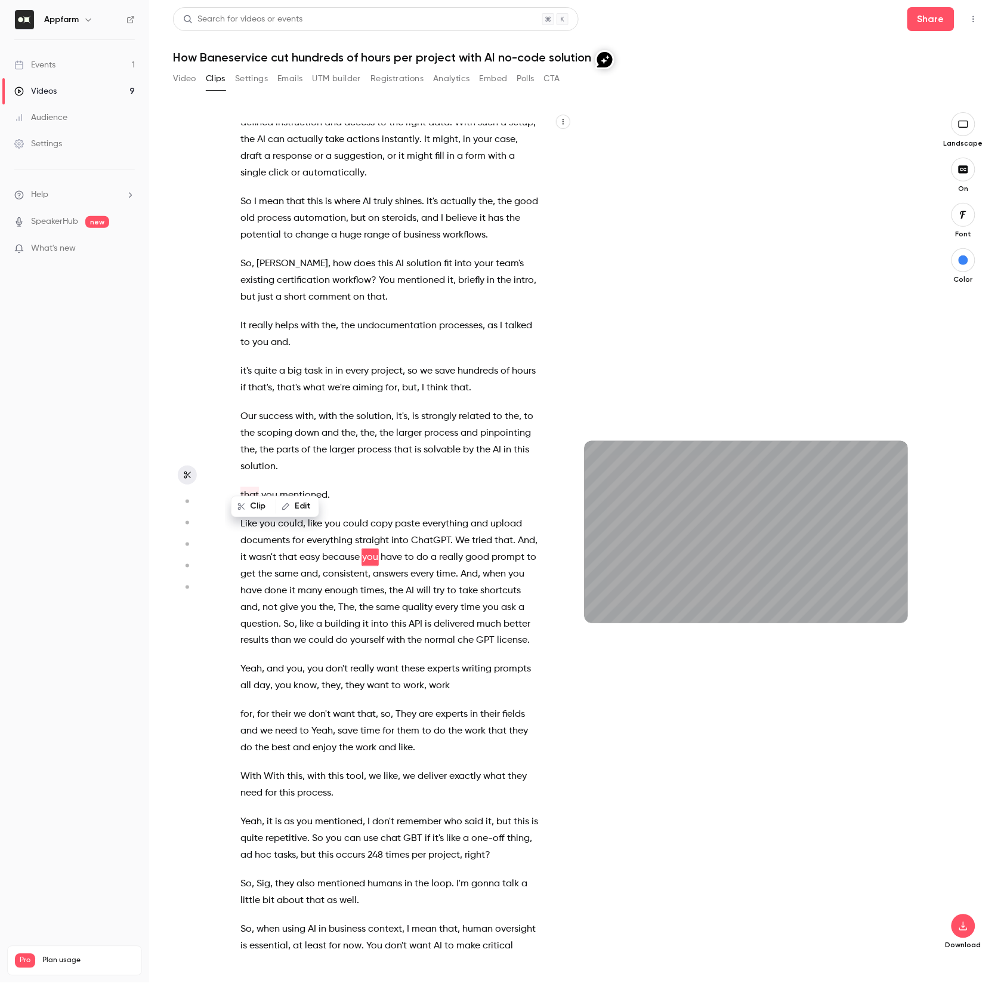
scroll to position [5543, 0]
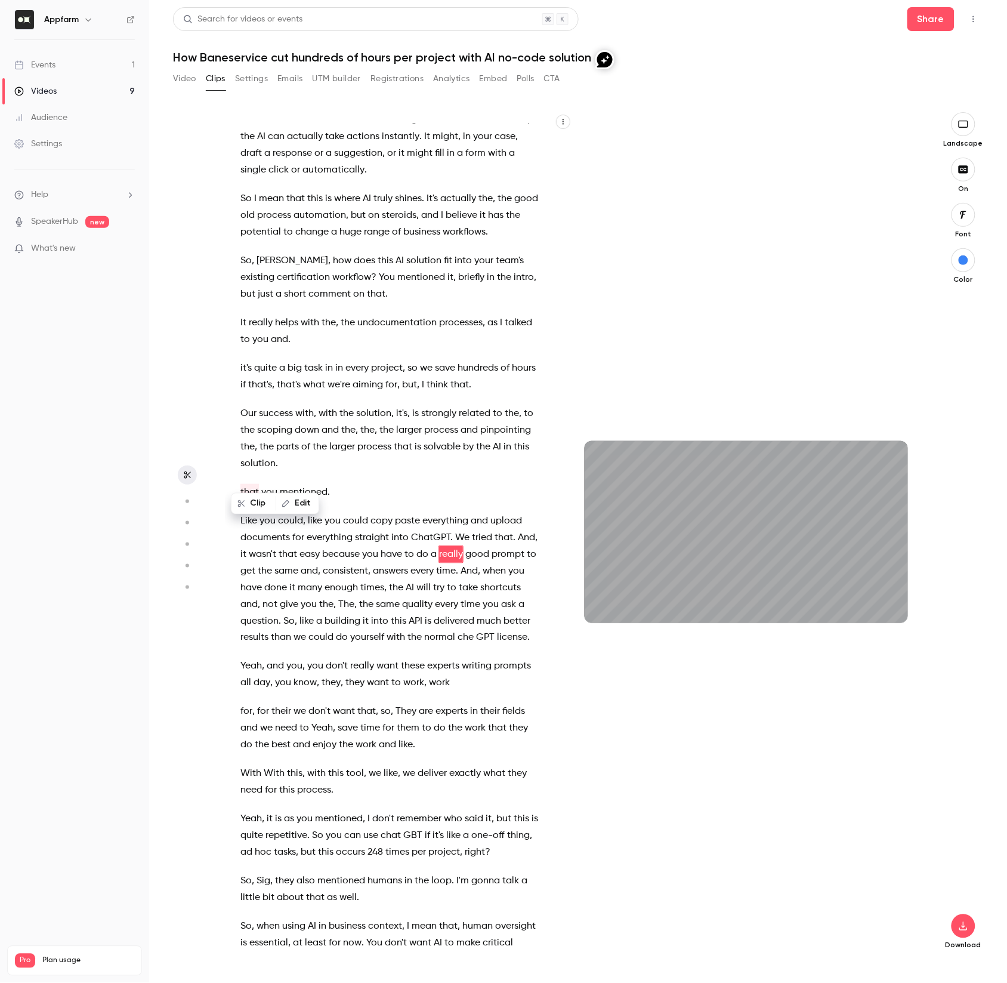
click at [243, 360] on span "it's" at bounding box center [246, 368] width 11 height 17
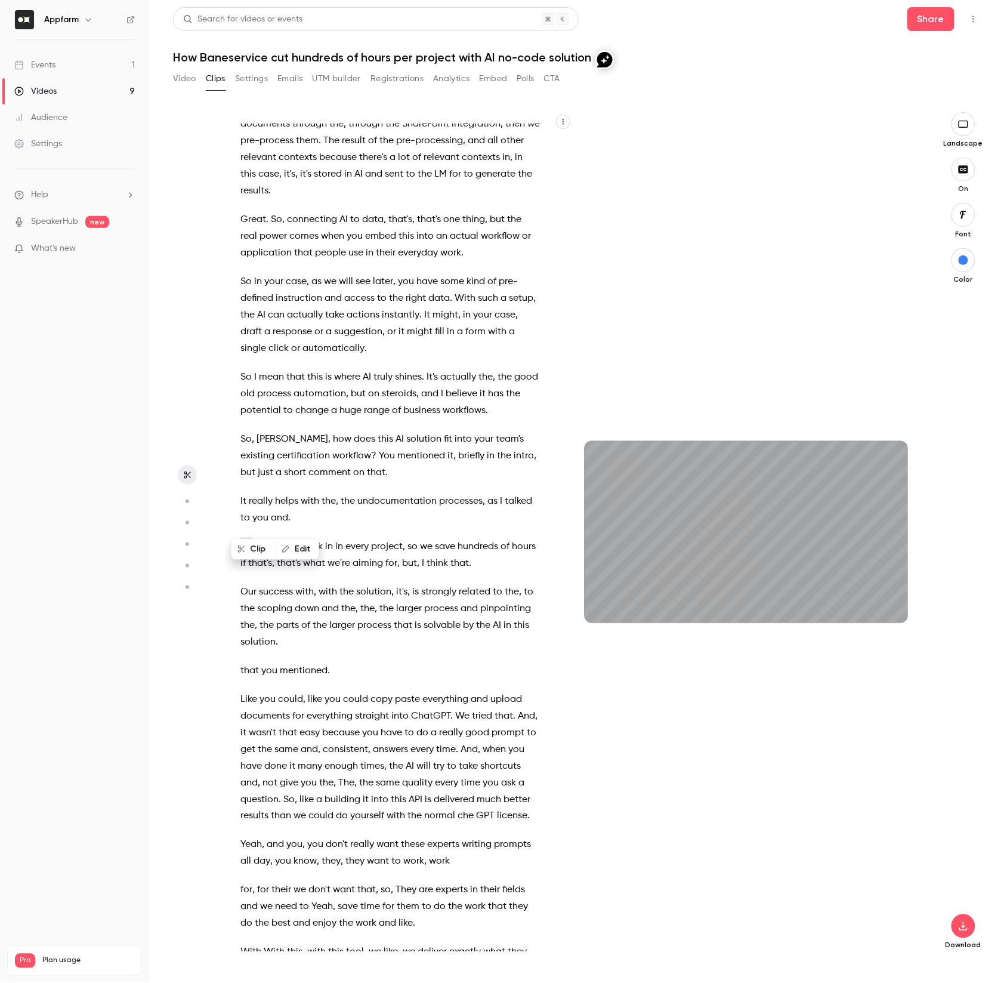
scroll to position [5357, 0]
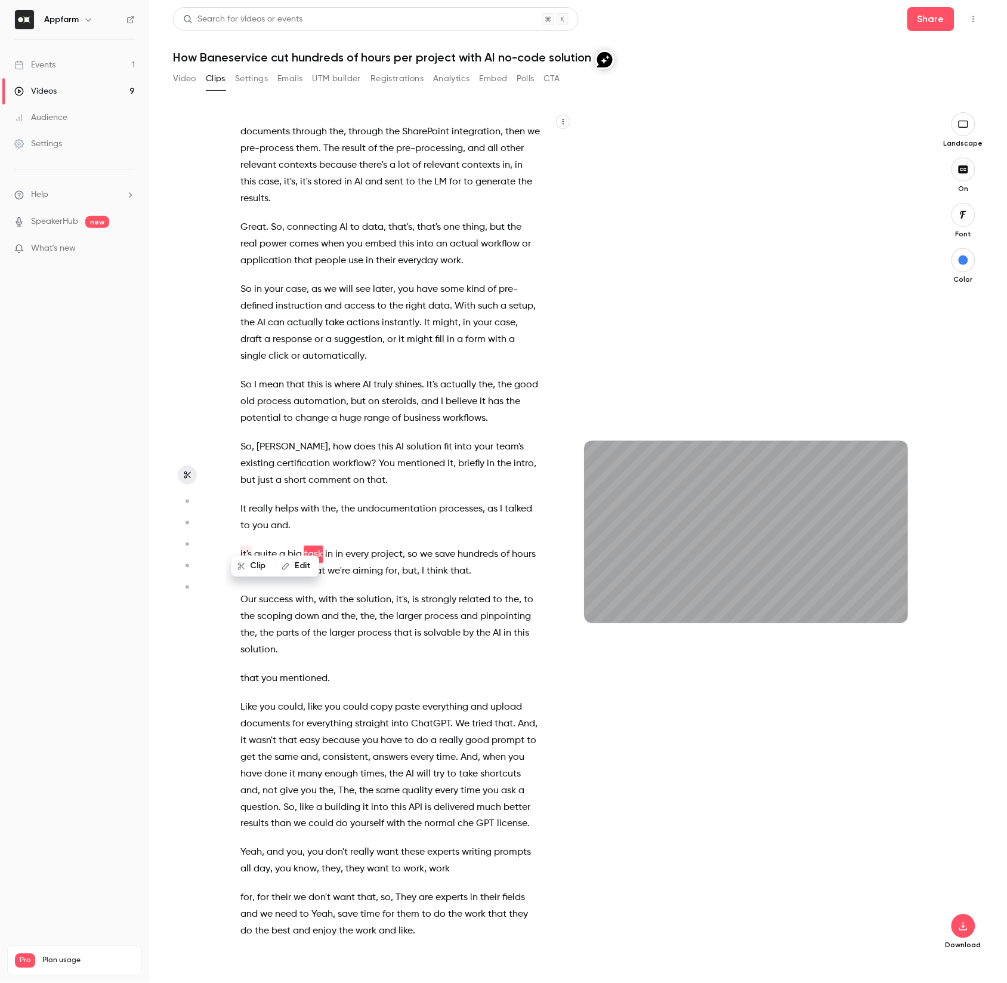
click at [301, 565] on button "Edit" at bounding box center [297, 566] width 41 height 19
click at [249, 572] on input "****" at bounding box center [297, 571] width 107 height 24
type input "******"
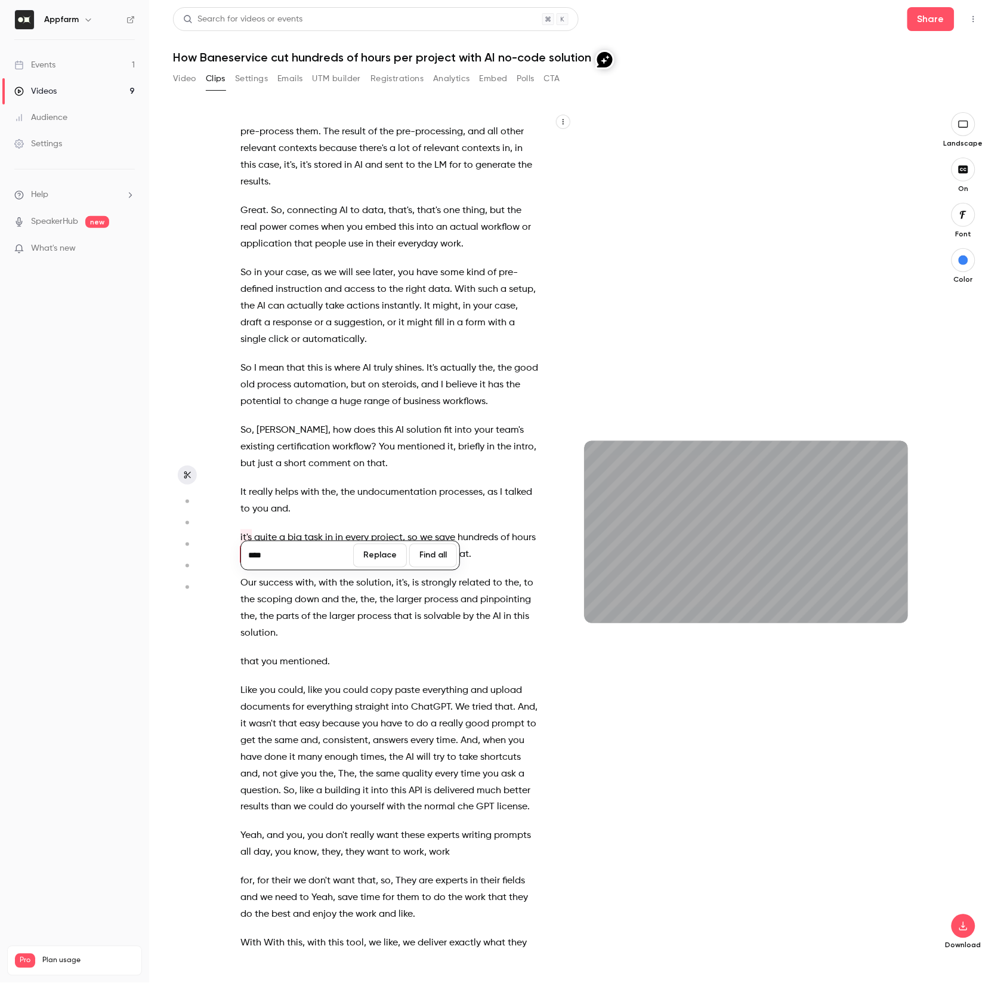
type input "***"
type input "******"
type input "****"
type input "******"
type input "****"
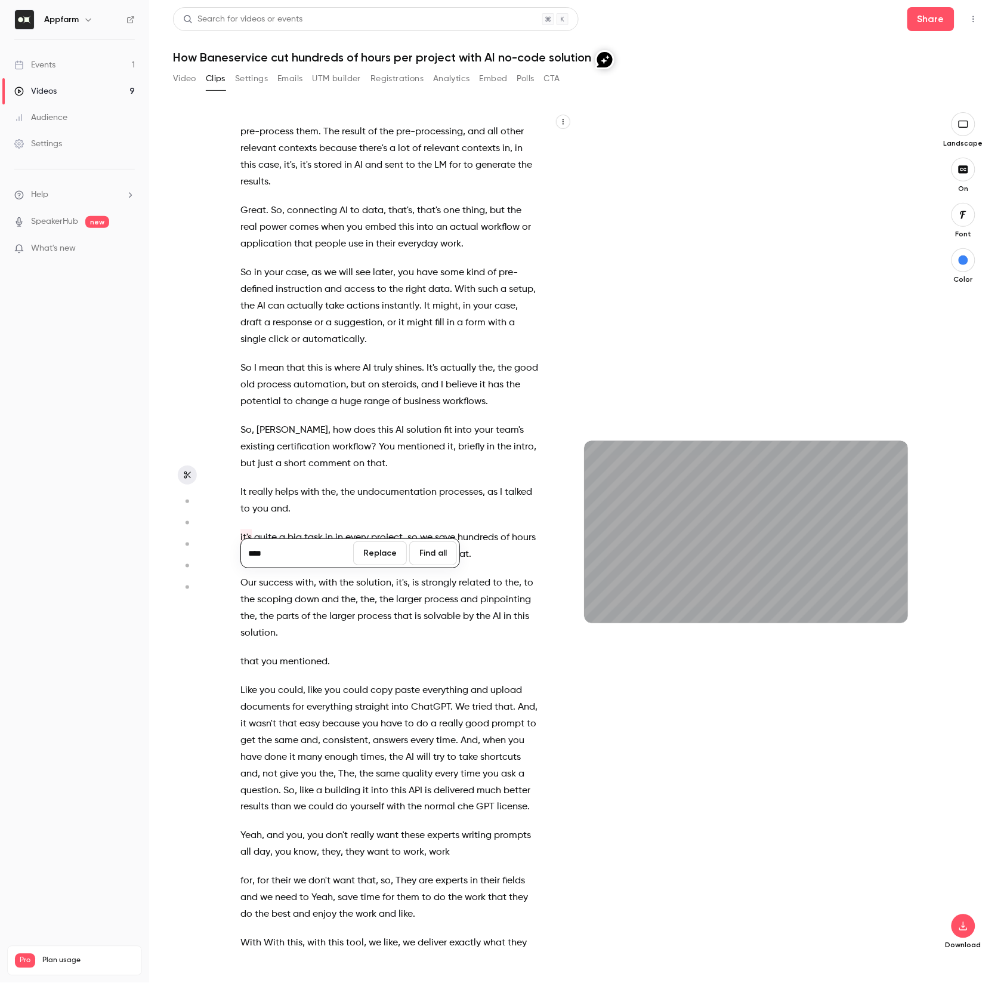
click at [371, 511] on div "Hello everybody and welcome to a new Air webinar . [DATE] team is putting AI to…" at bounding box center [396, 538] width 341 height 828
click at [395, 553] on button "Replace" at bounding box center [380, 553] width 54 height 24
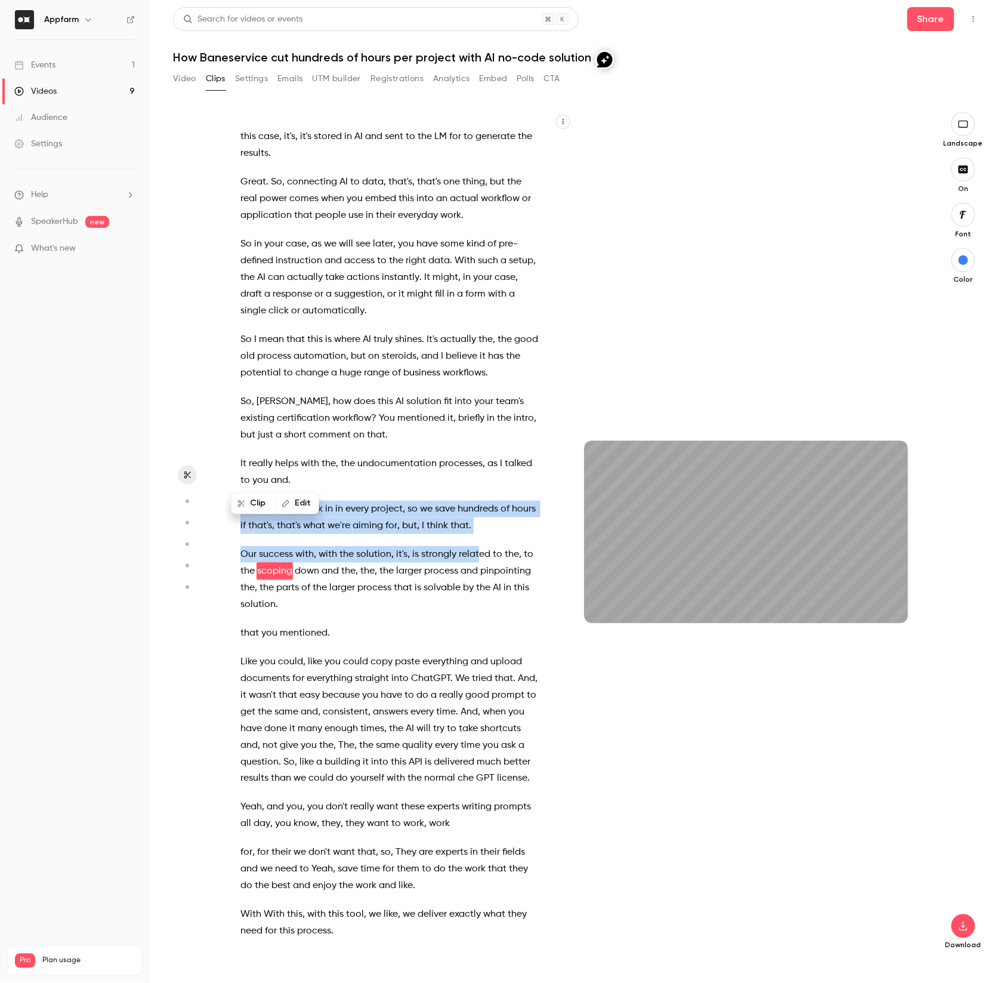
scroll to position [5419, 0]
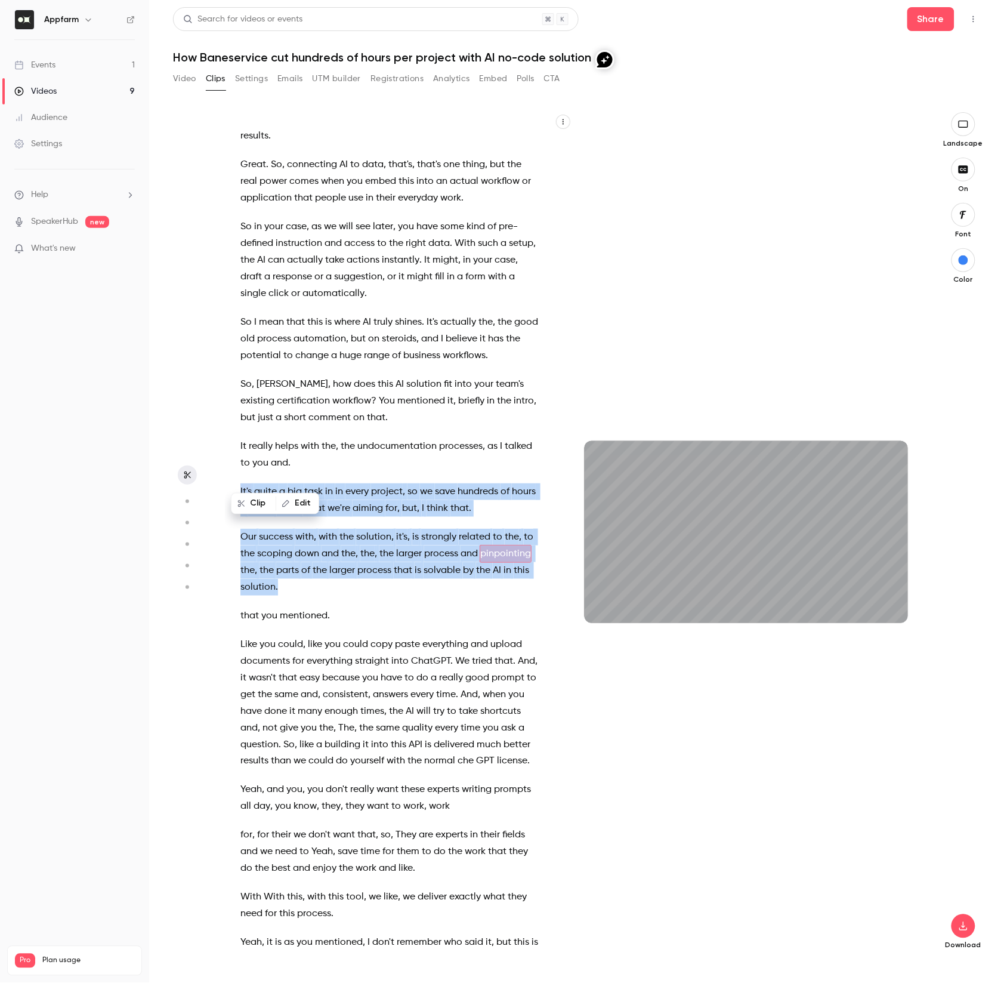
drag, startPoint x: 241, startPoint y: 490, endPoint x: 519, endPoint y: 569, distance: 288.5
click at [519, 569] on div "Hello everybody and welcome to a new Air webinar . [DATE] team is putting AI to…" at bounding box center [396, 538] width 341 height 828
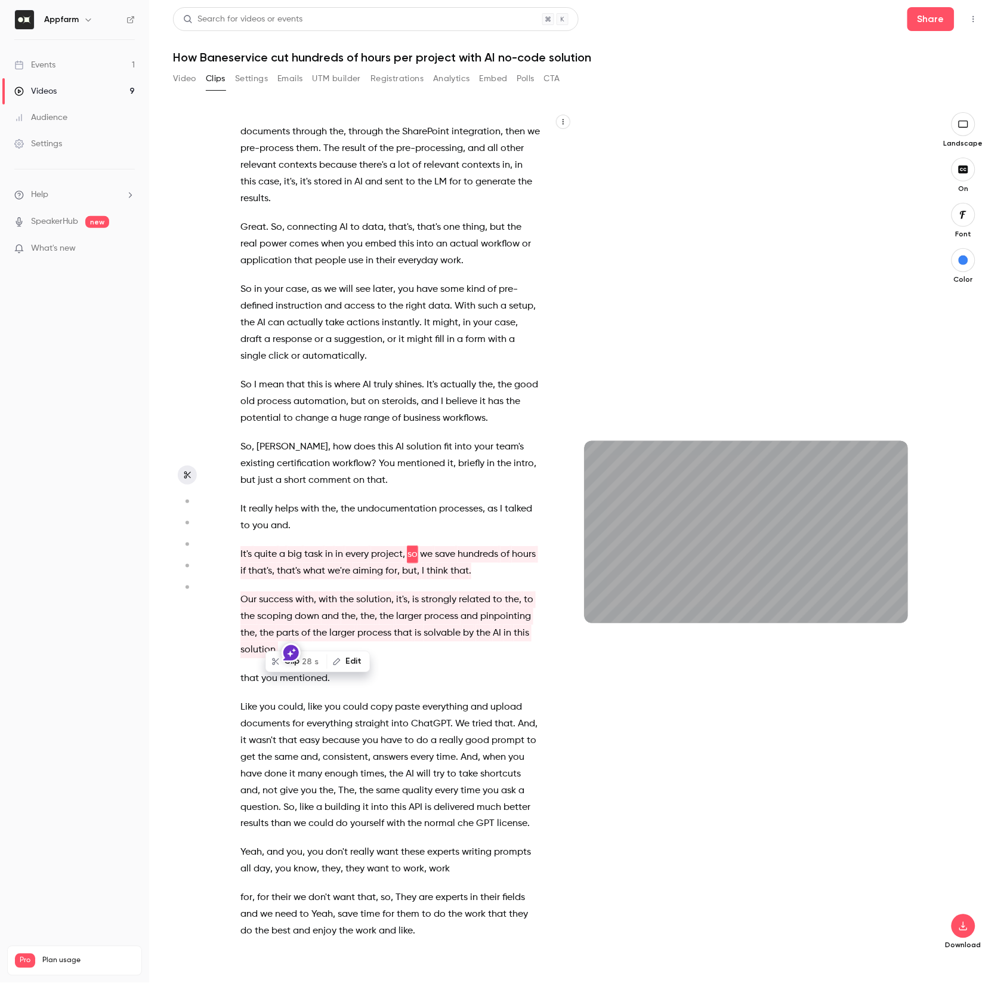
click at [303, 664] on span "28 s" at bounding box center [311, 661] width 17 height 13
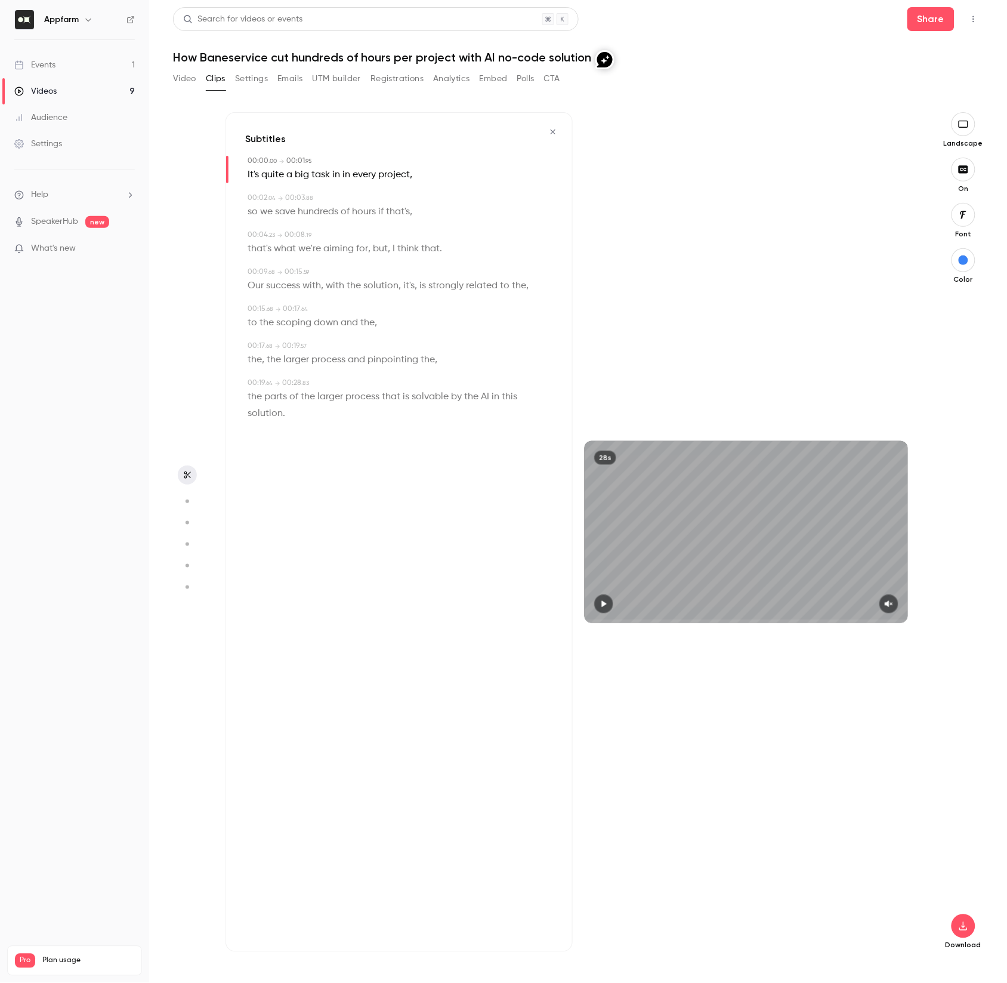
click at [602, 604] on icon "button" at bounding box center [604, 604] width 10 height 8
click at [886, 606] on icon "button" at bounding box center [890, 604] width 10 height 8
click at [588, 620] on span at bounding box center [587, 622] width 4 height 4
click at [283, 414] on span "." at bounding box center [284, 413] width 2 height 17
click at [605, 455] on div "28s" at bounding box center [605, 458] width 22 height 14
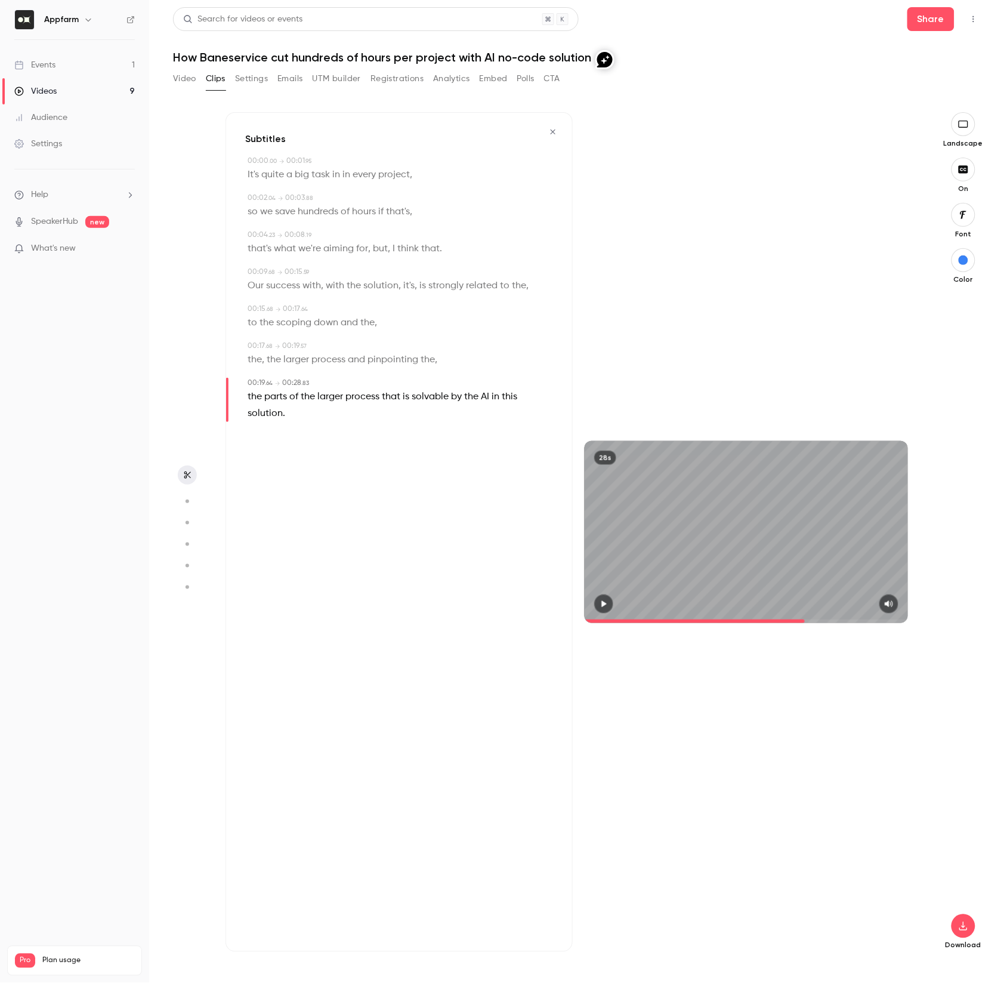
click at [302, 382] on span ". 83" at bounding box center [305, 383] width 8 height 6
click at [281, 403] on span "parts" at bounding box center [275, 397] width 23 height 17
click at [331, 415] on p "the parts of the larger process that is solvable by the AI in this solution ." at bounding box center [401, 405] width 306 height 33
click at [287, 413] on p "the parts of the larger process that is solvable by the AI in this solution ." at bounding box center [401, 405] width 306 height 33
click at [263, 359] on span "," at bounding box center [263, 360] width 2 height 17
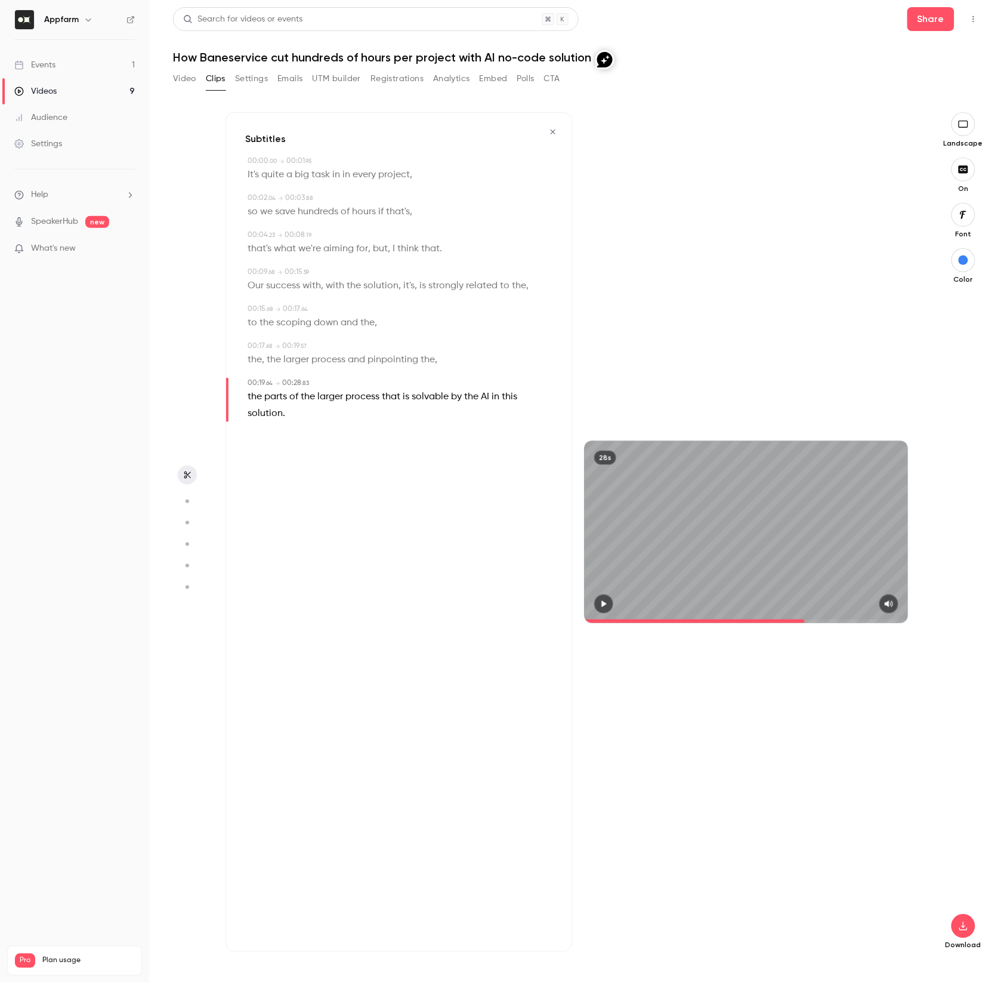
type input "****"
click at [255, 380] on button "Edit" at bounding box center [250, 380] width 41 height 19
drag, startPoint x: 295, startPoint y: 384, endPoint x: 202, endPoint y: 379, distance: 93.2
click at [202, 379] on section "Subtitles 00:00 . 00 → 00:01 . 95 It's quite a big task in in every project , 0…" at bounding box center [578, 547] width 810 height 871
type input "*"
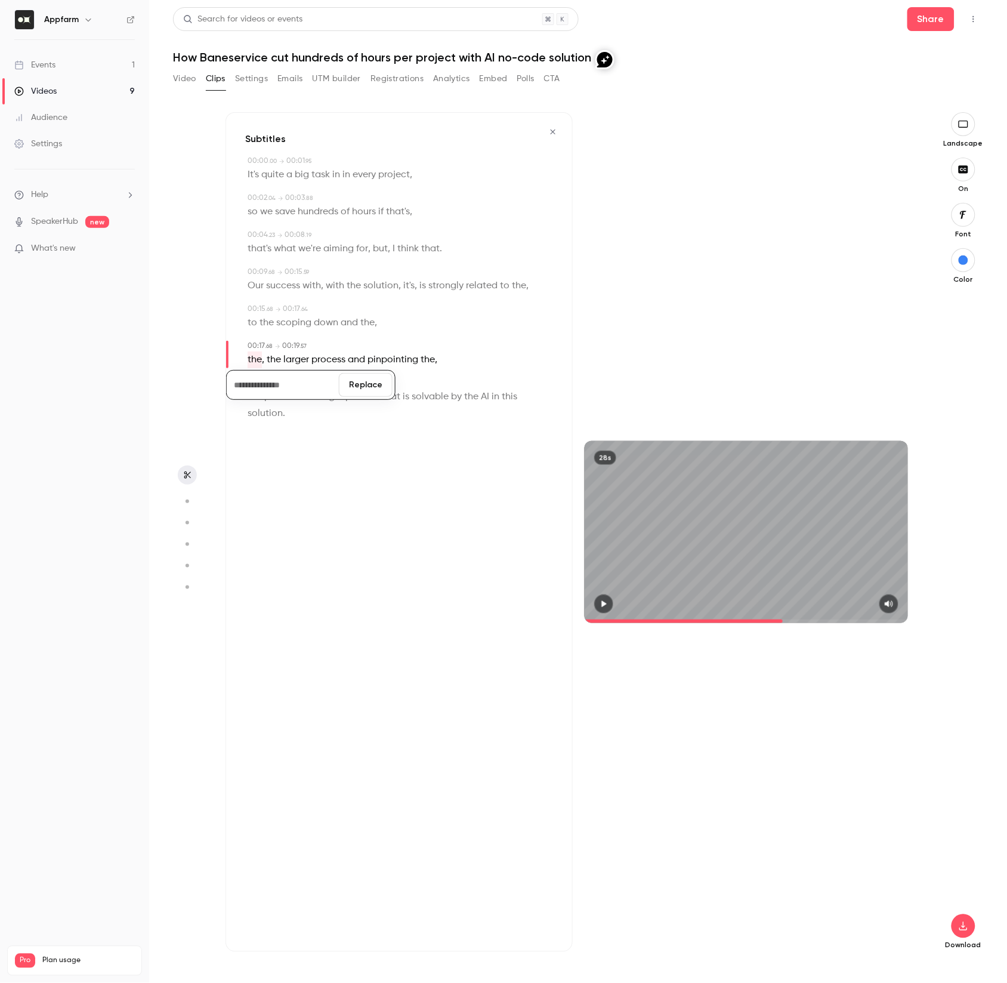
click at [366, 385] on button "Replace" at bounding box center [366, 385] width 54 height 24
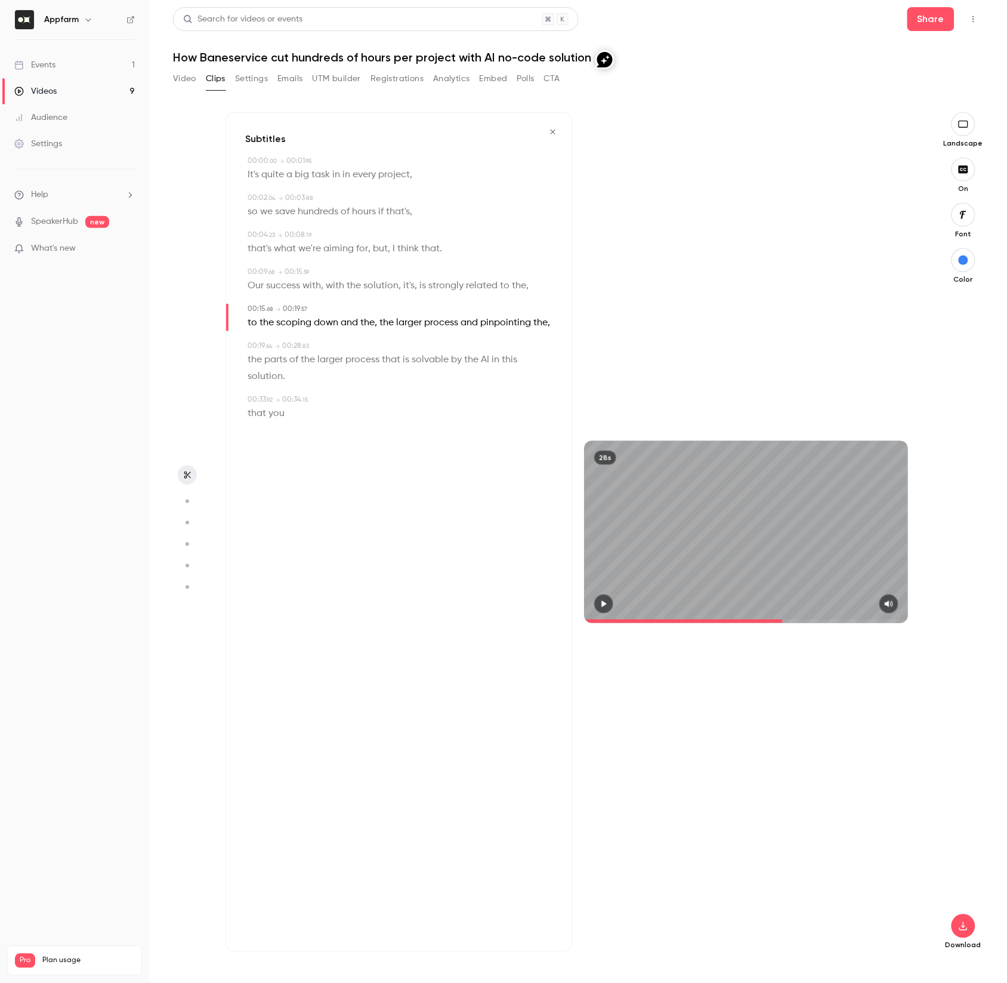
click at [537, 319] on span "the" at bounding box center [541, 323] width 14 height 17
click at [537, 344] on button "Edit" at bounding box center [534, 343] width 41 height 19
drag, startPoint x: 484, startPoint y: 347, endPoint x: 361, endPoint y: 338, distance: 123.3
click at [361, 338] on div "00:00 . 00 → 00:01 . 95 It's quite a big task in in every project , 00:02 . 04 …" at bounding box center [399, 294] width 308 height 276
drag, startPoint x: 450, startPoint y: 347, endPoint x: 376, endPoint y: 341, distance: 74.2
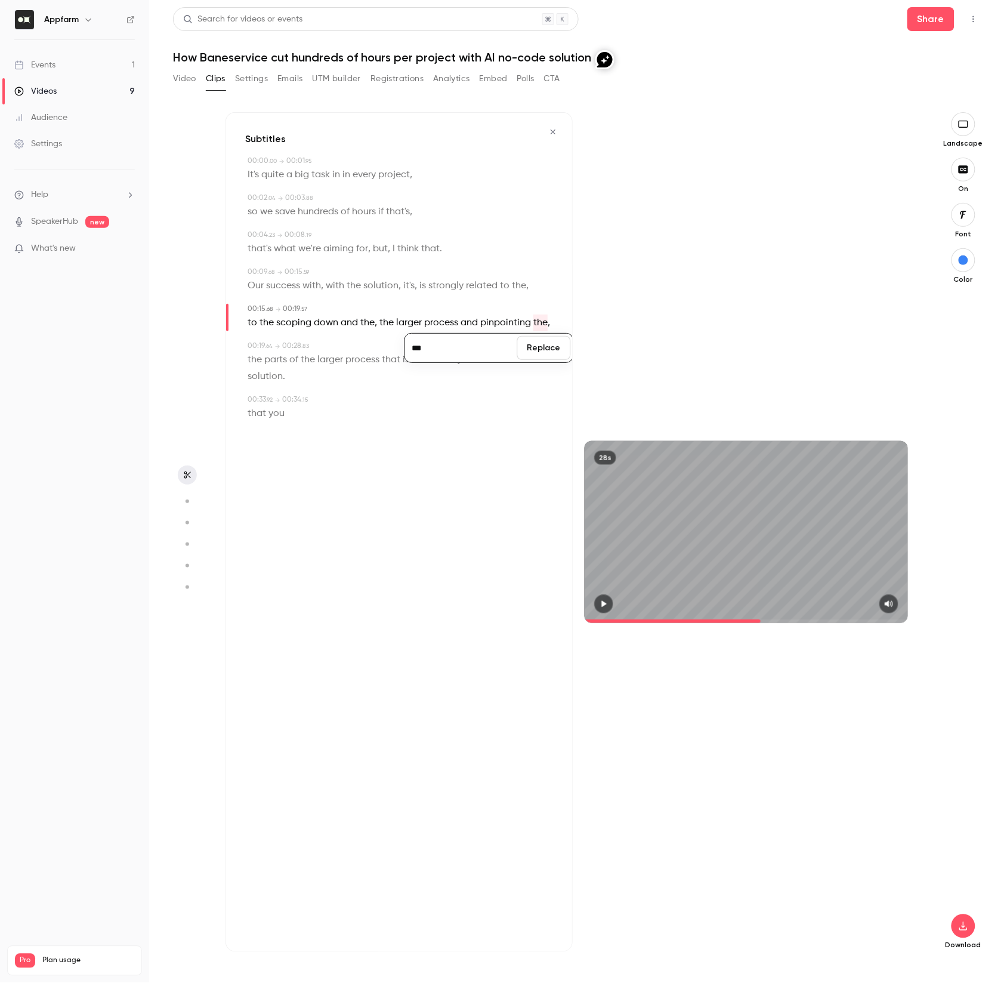
click at [376, 341] on div "00:00 . 00 → 00:01 . 95 It's quite a big task in in every project , 00:02 . 04 …" at bounding box center [399, 294] width 308 height 276
drag, startPoint x: 425, startPoint y: 343, endPoint x: 412, endPoint y: 343, distance: 12.5
click at [412, 343] on input "***" at bounding box center [461, 348] width 107 height 24
click at [546, 345] on button "Replace" at bounding box center [544, 348] width 54 height 24
click at [526, 396] on div "00:33 . 92 → 00:34 . 15" at bounding box center [401, 400] width 306 height 11
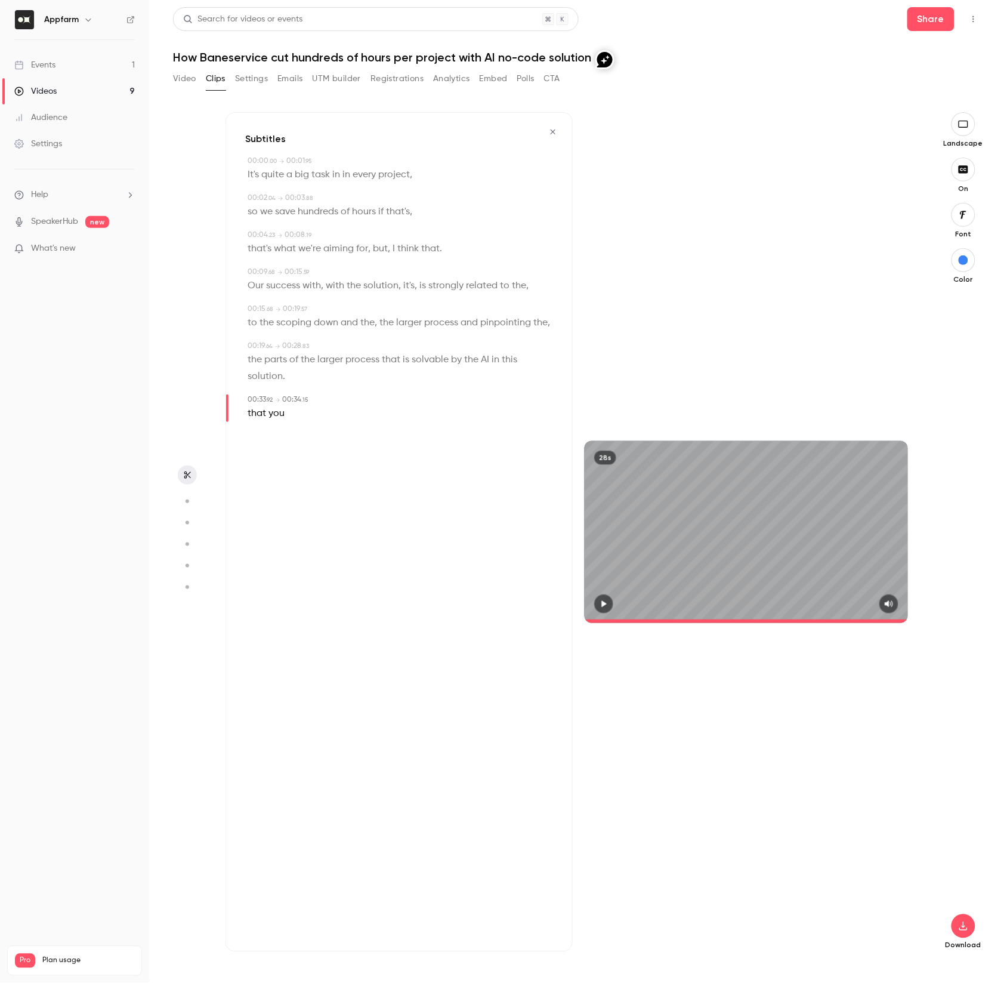
click at [270, 380] on span "solution" at bounding box center [265, 376] width 35 height 17
click at [283, 363] on span "parts" at bounding box center [275, 360] width 23 height 17
click at [342, 359] on span "larger" at bounding box center [331, 360] width 26 height 17
click at [374, 359] on span "process" at bounding box center [363, 360] width 34 height 17
click at [608, 601] on icon "button" at bounding box center [604, 604] width 10 height 8
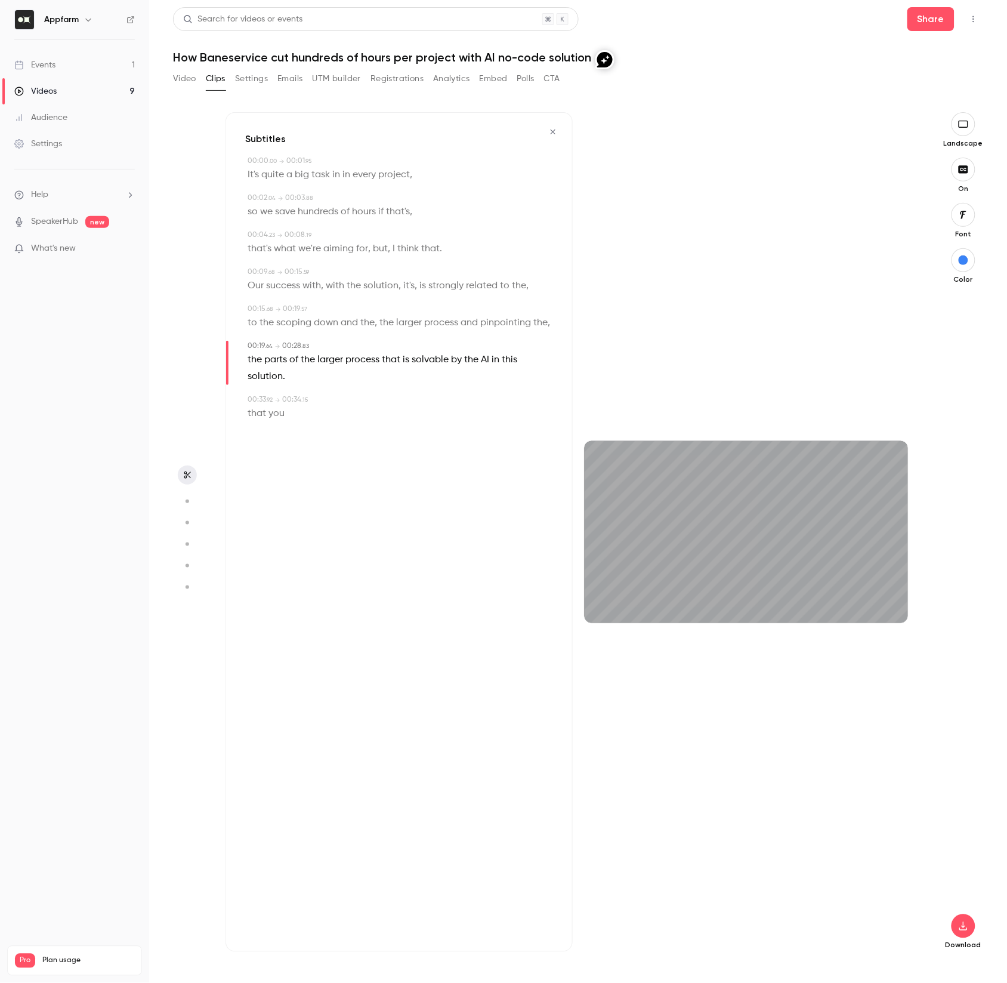
click at [258, 177] on span "It's" at bounding box center [253, 175] width 11 height 17
click at [606, 601] on icon "button" at bounding box center [604, 604] width 10 height 8
click at [958, 925] on icon "button" at bounding box center [964, 927] width 14 height 10
click at [898, 907] on span "Full HD" at bounding box center [874, 903] width 137 height 13
type input "****"
